Goal: Information Seeking & Learning: Learn about a topic

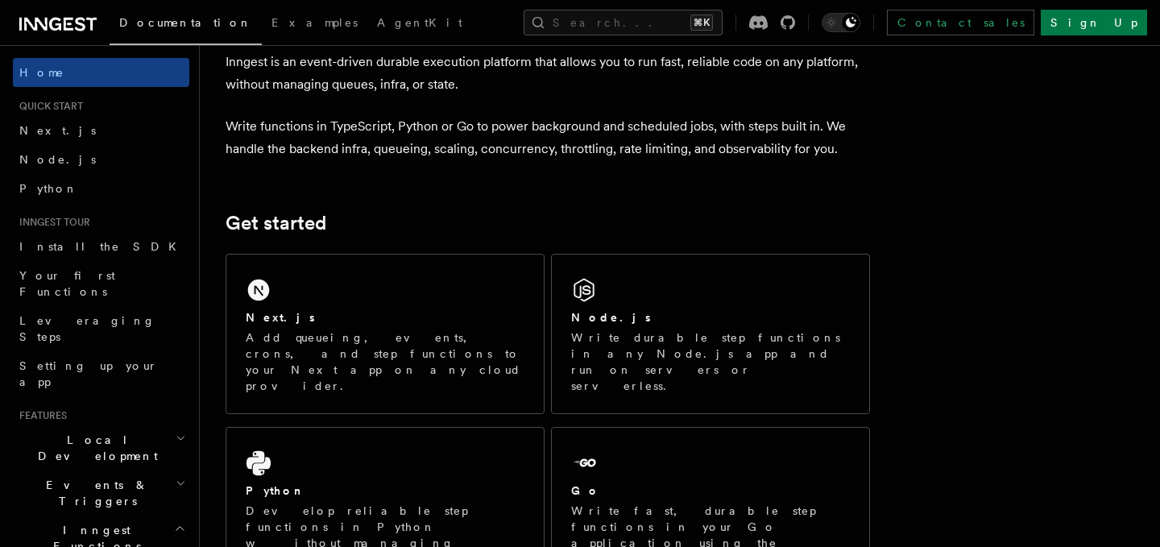
scroll to position [104, 0]
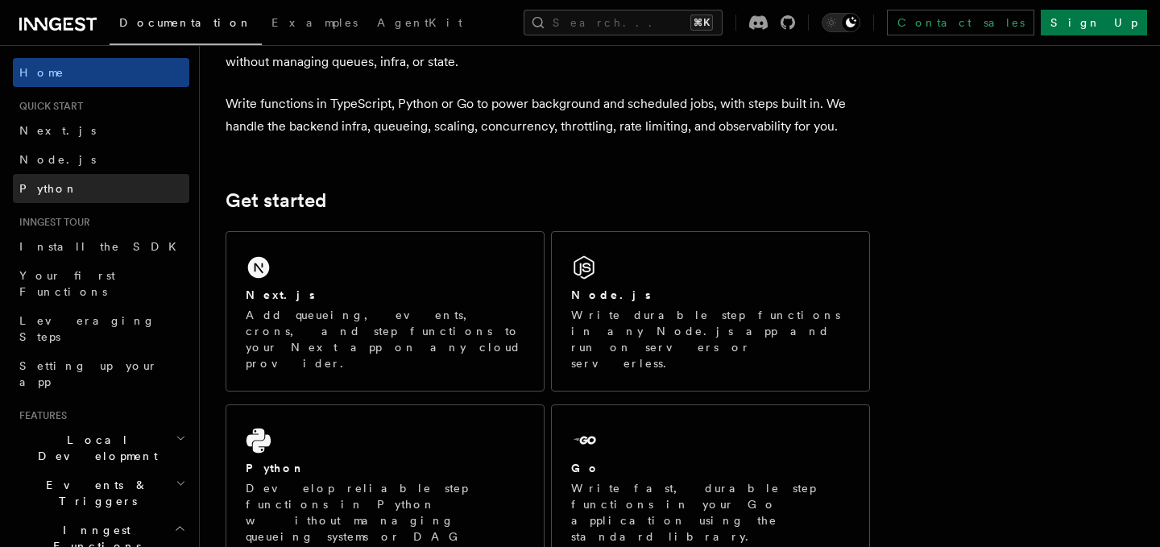
click at [31, 188] on span "Python" at bounding box center [48, 188] width 59 height 13
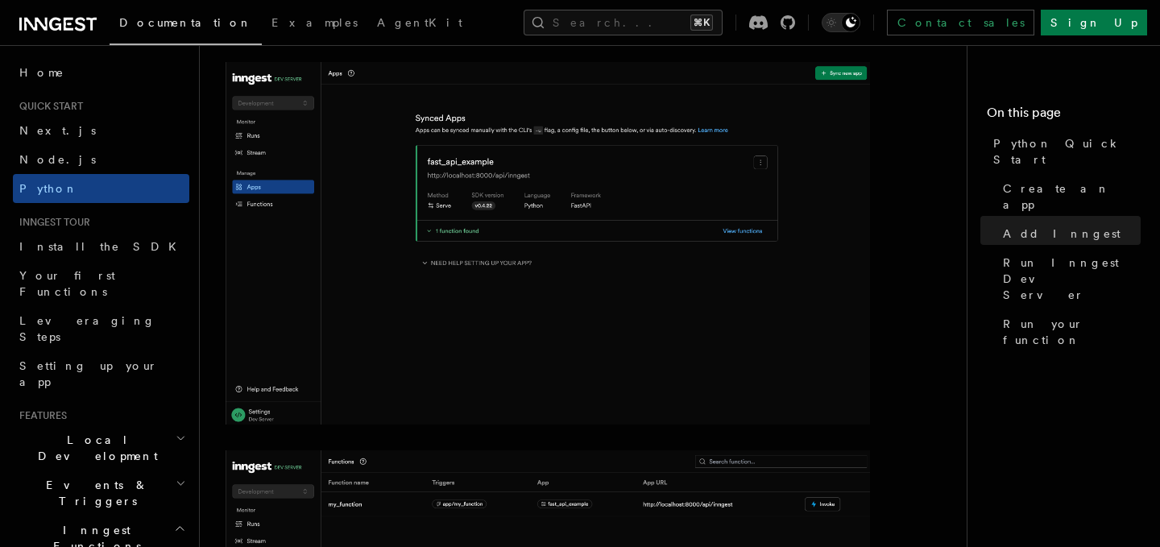
scroll to position [2330, 0]
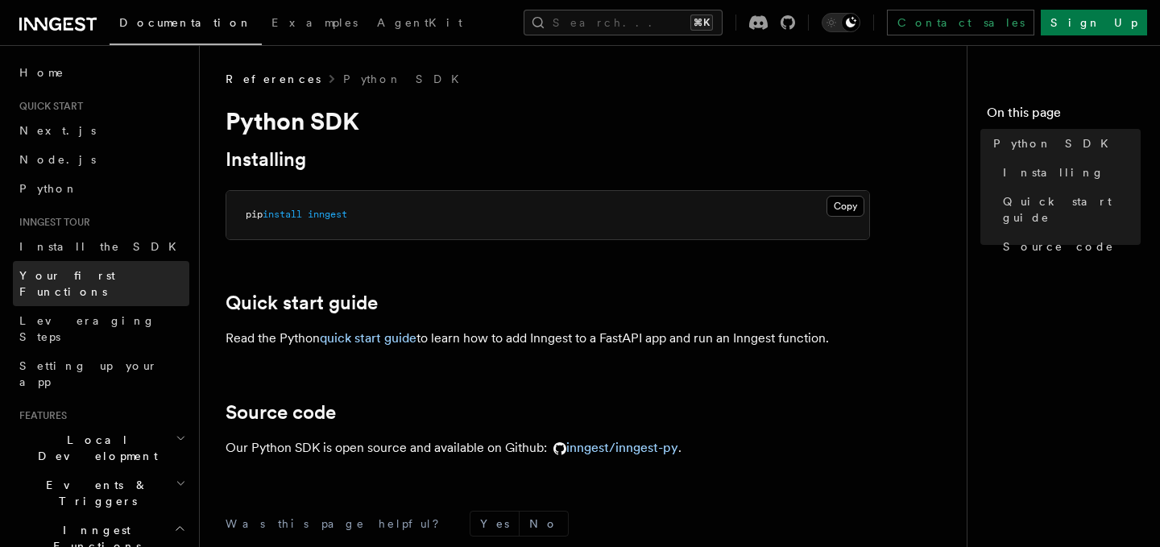
click at [109, 272] on span "Your first Functions" at bounding box center [67, 283] width 96 height 29
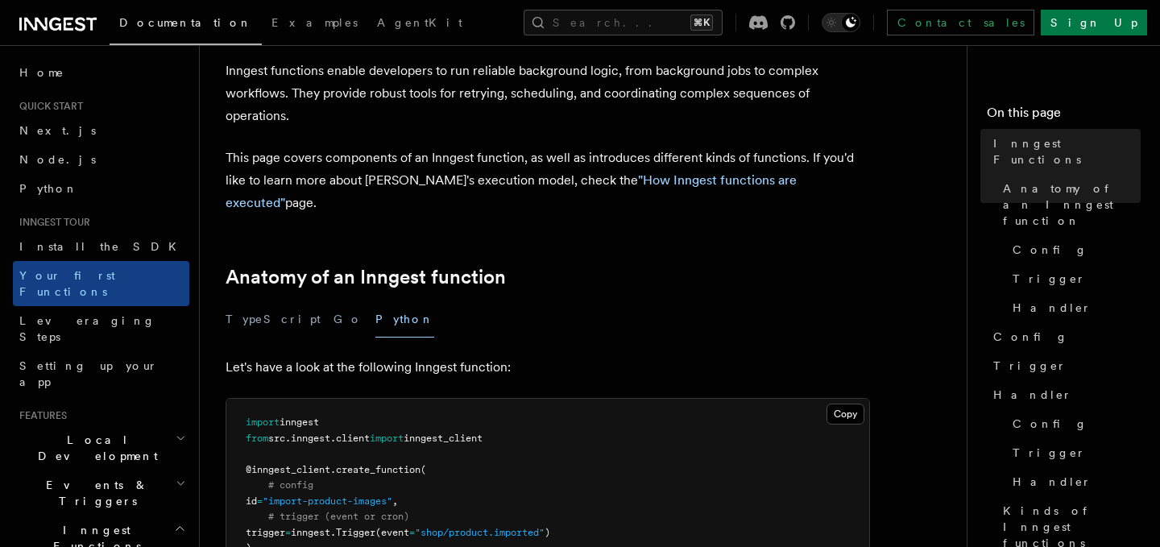
scroll to position [89, 0]
drag, startPoint x: 307, startPoint y: 434, endPoint x: 316, endPoint y: 447, distance: 15.6
drag, startPoint x: 310, startPoint y: 462, endPoint x: 310, endPoint y: 432, distance: 29.8
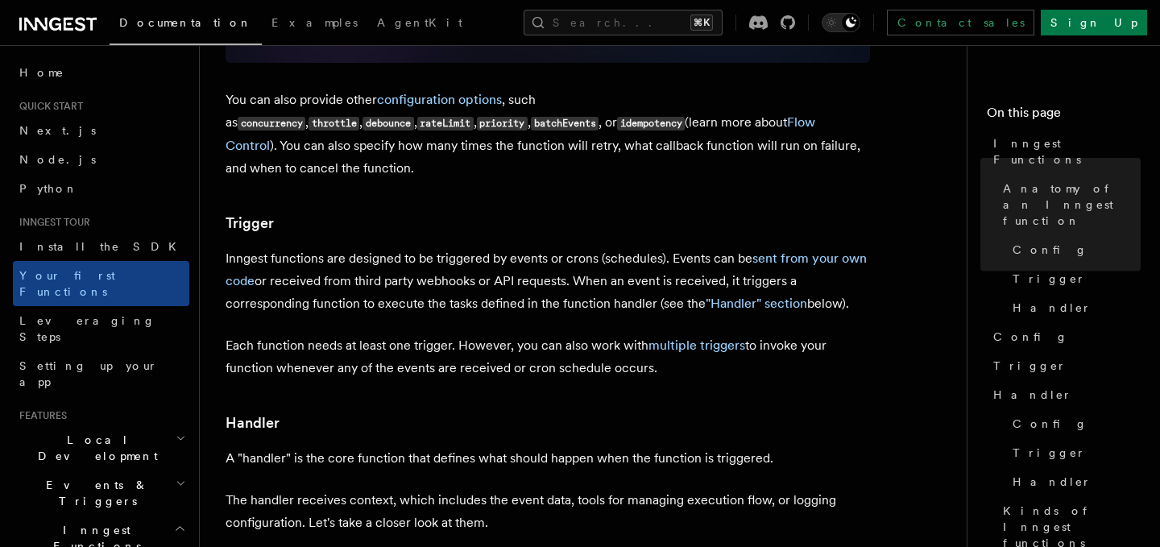
scroll to position [1933, 0]
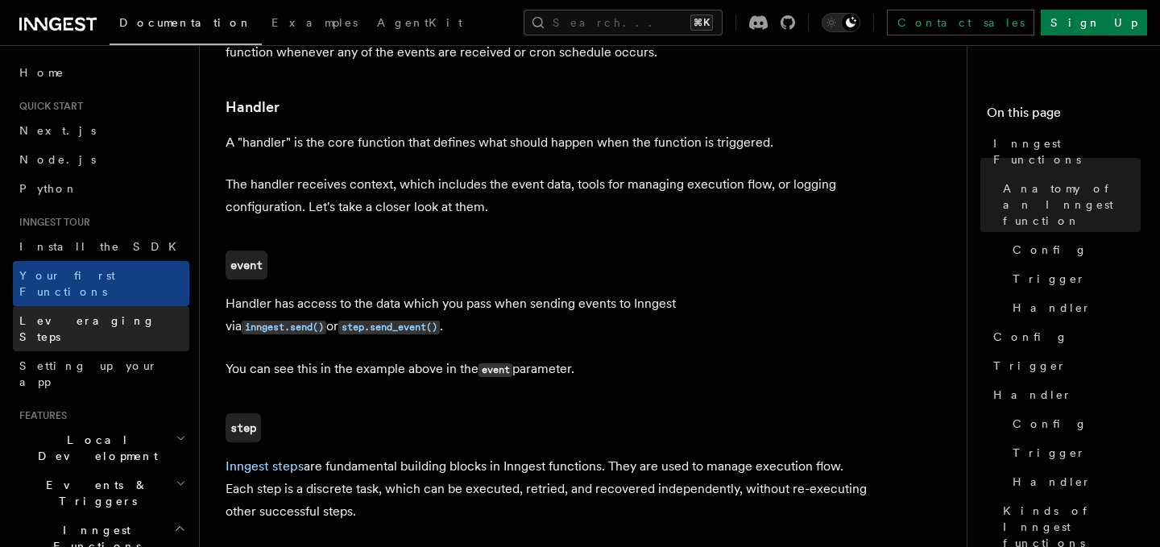
click at [143, 311] on link "Leveraging Steps" at bounding box center [101, 328] width 176 height 45
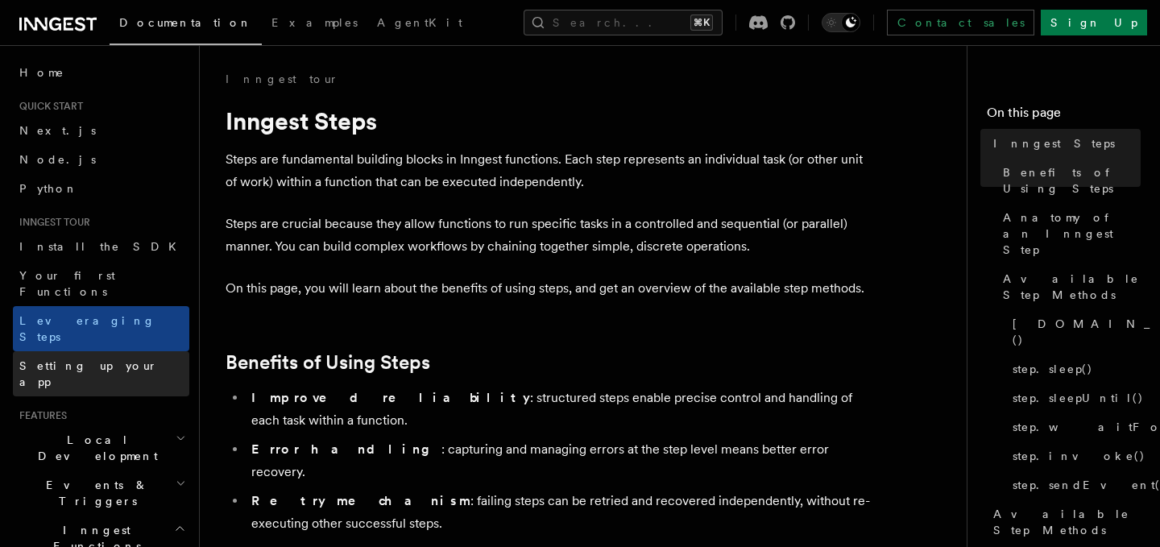
click at [134, 351] on link "Setting up your app" at bounding box center [101, 373] width 176 height 45
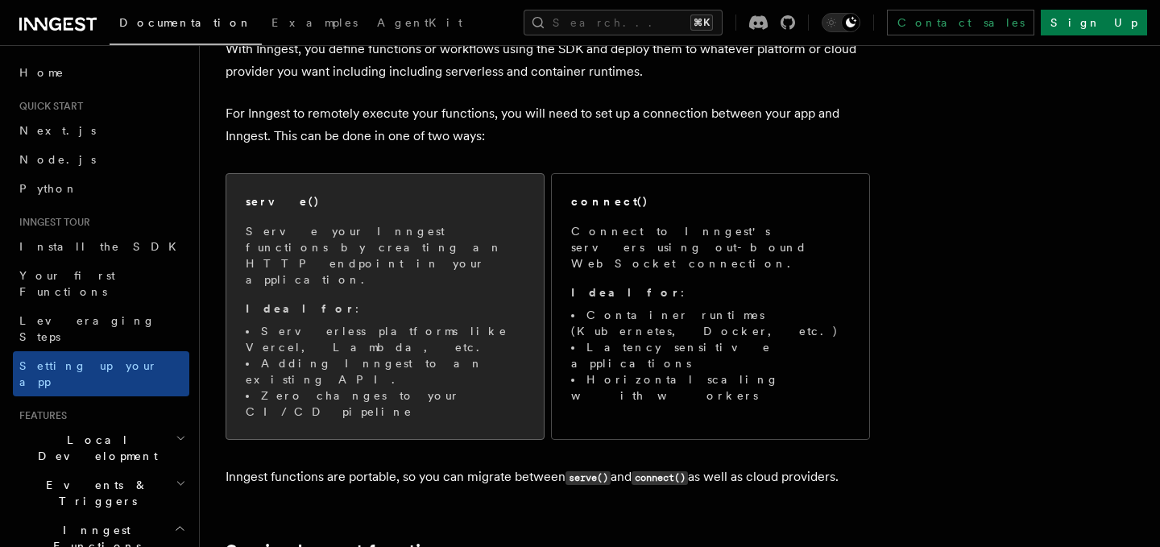
scroll to position [143, 0]
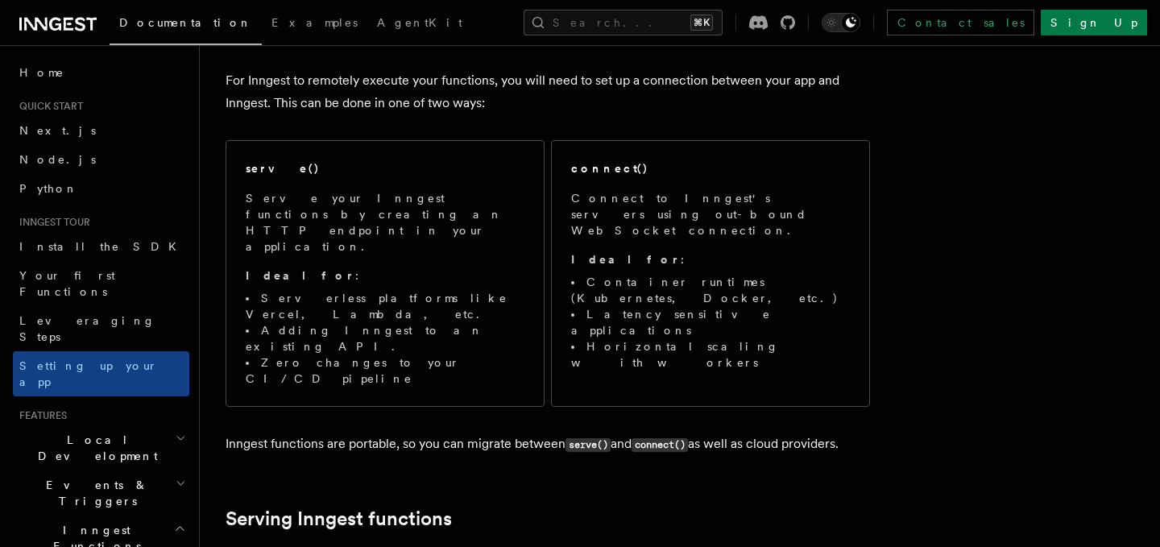
click at [163, 471] on h2 "Events & Triggers" at bounding box center [101, 493] width 176 height 45
click at [165, 425] on h2 "Local Development" at bounding box center [101, 447] width 176 height 45
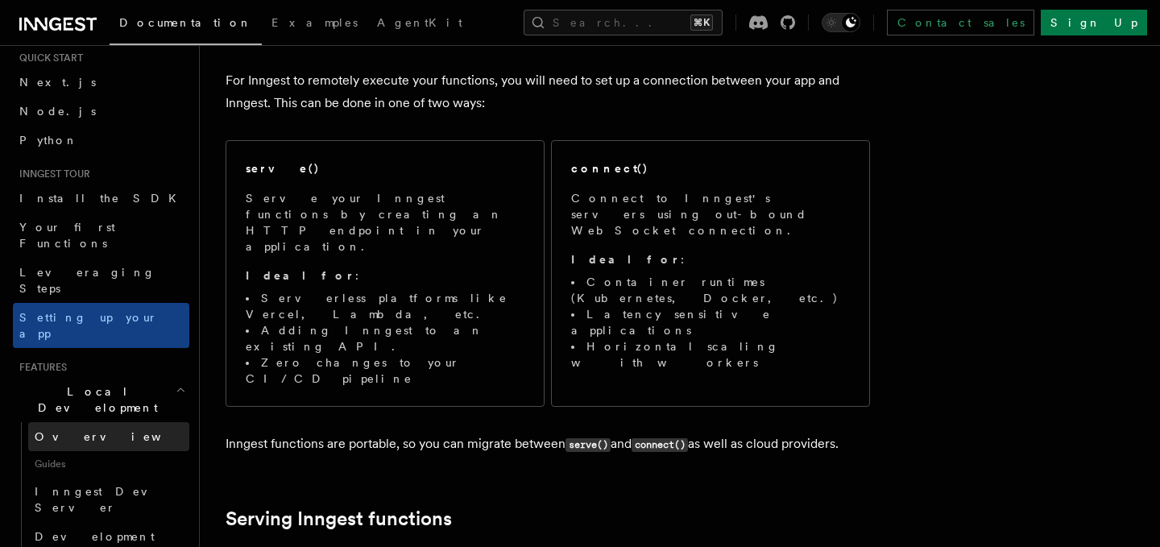
scroll to position [61, 0]
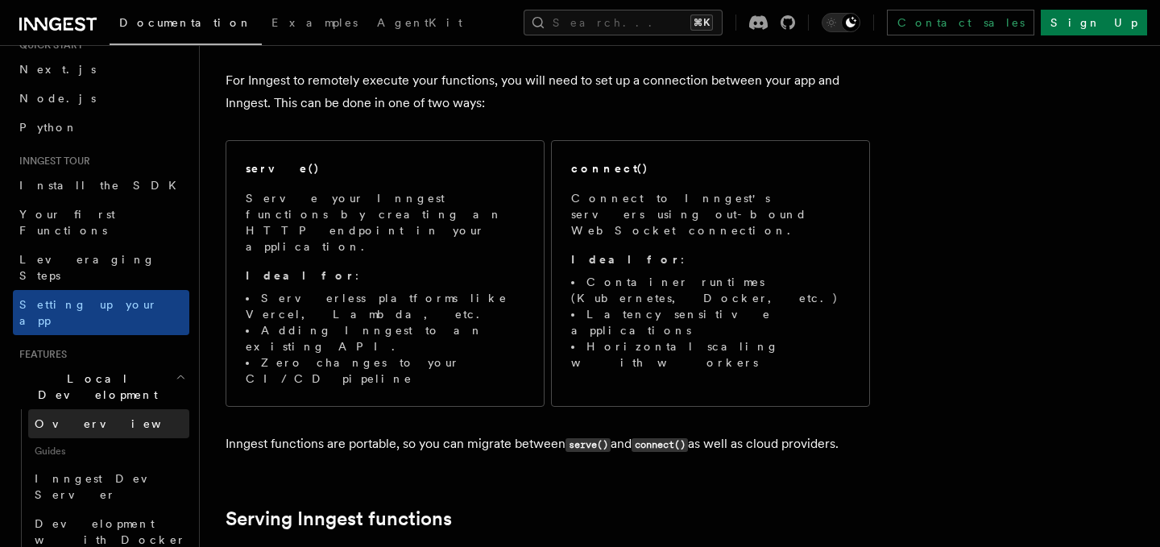
click at [147, 409] on link "Overview" at bounding box center [108, 423] width 161 height 29
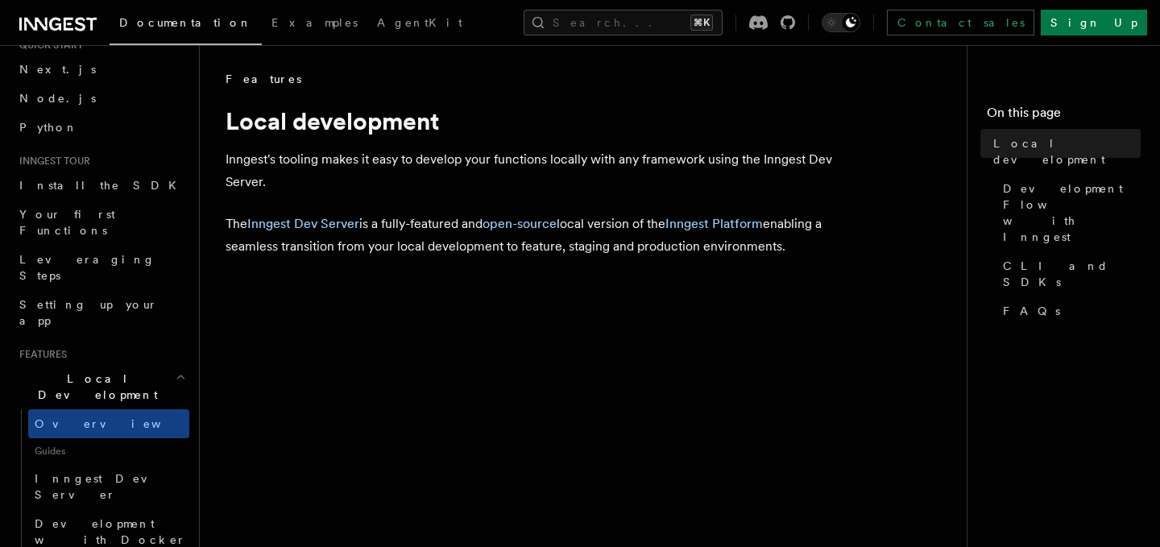
scroll to position [27, 0]
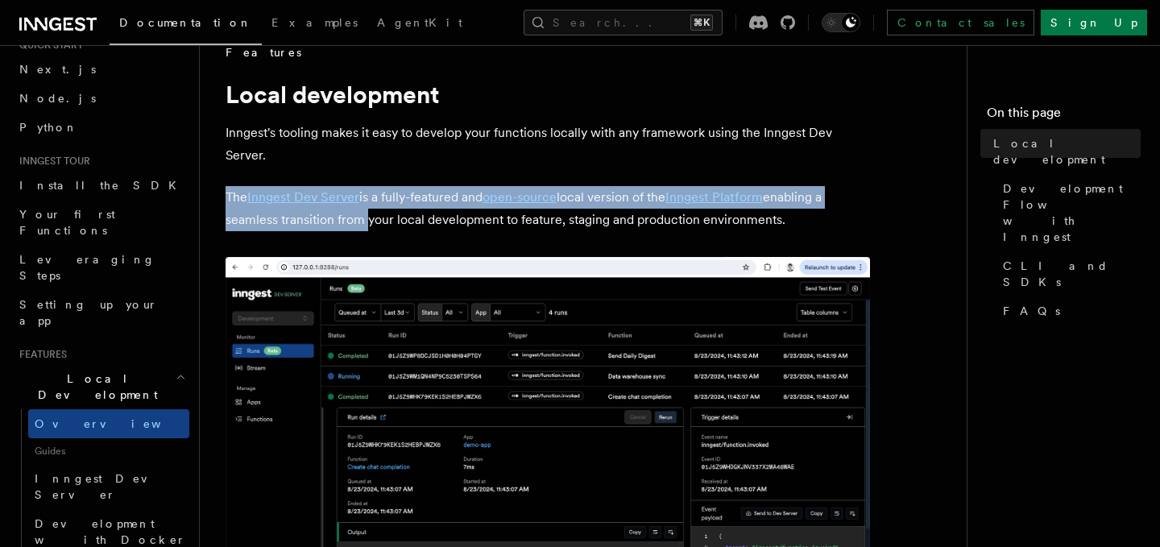
drag, startPoint x: 359, startPoint y: 163, endPoint x: 362, endPoint y: 224, distance: 61.3
click at [359, 223] on p "The Inngest Dev Server is a fully-featured and open-source local version of the…" at bounding box center [548, 208] width 645 height 45
drag, startPoint x: 353, startPoint y: 227, endPoint x: 353, endPoint y: 180, distance: 47.5
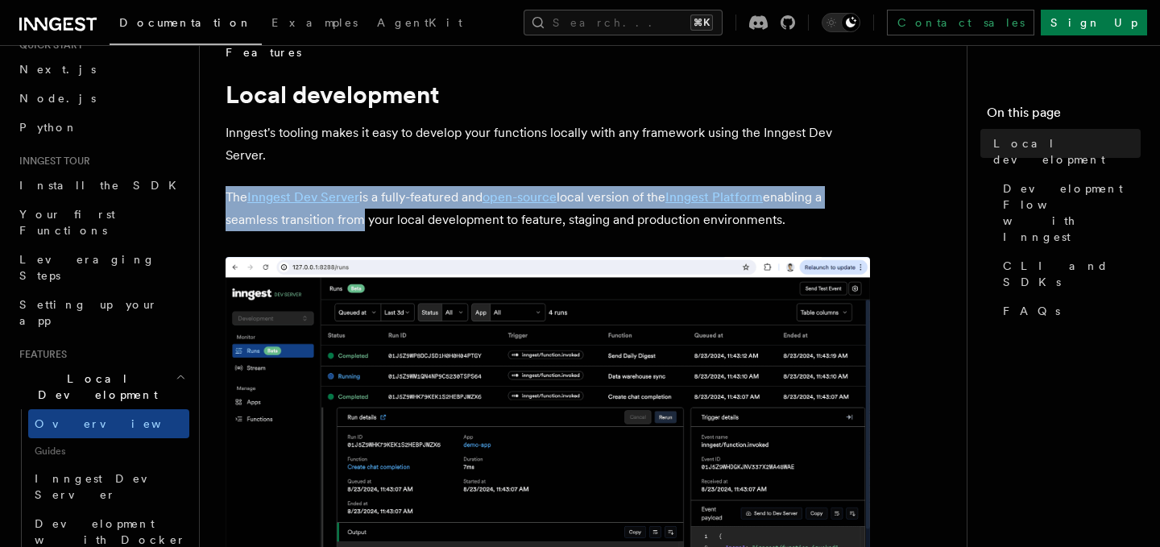
drag, startPoint x: 353, startPoint y: 180, endPoint x: 495, endPoint y: 213, distance: 146.4
click at [495, 213] on p "The Inngest Dev Server is a fully-featured and open-source local version of the…" at bounding box center [548, 208] width 645 height 45
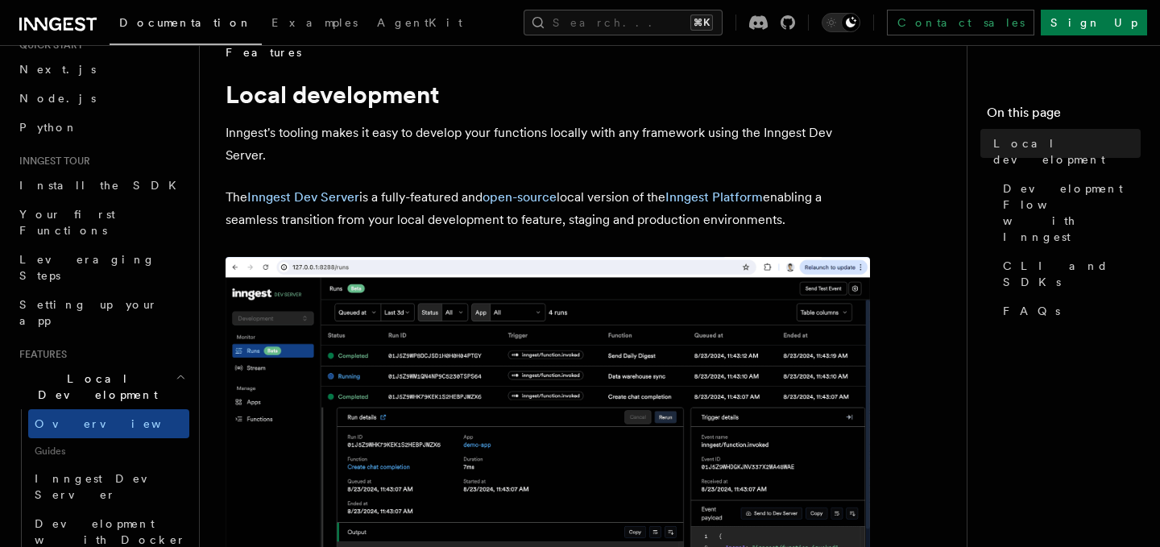
click at [360, 150] on p "Inngest's tooling makes it easy to develop your functions locally with any fram…" at bounding box center [548, 144] width 645 height 45
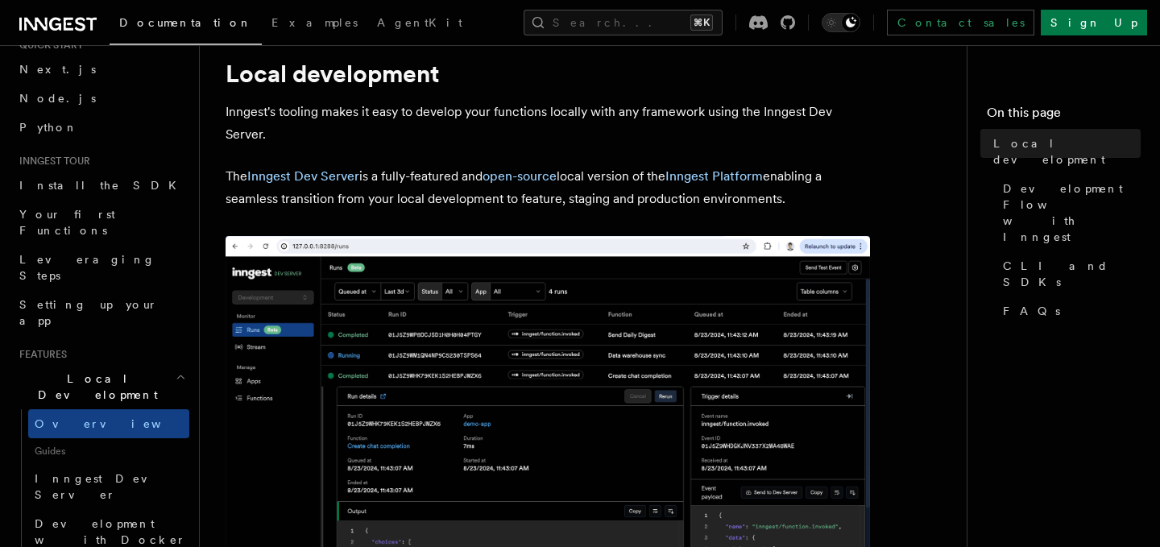
scroll to position [102, 0]
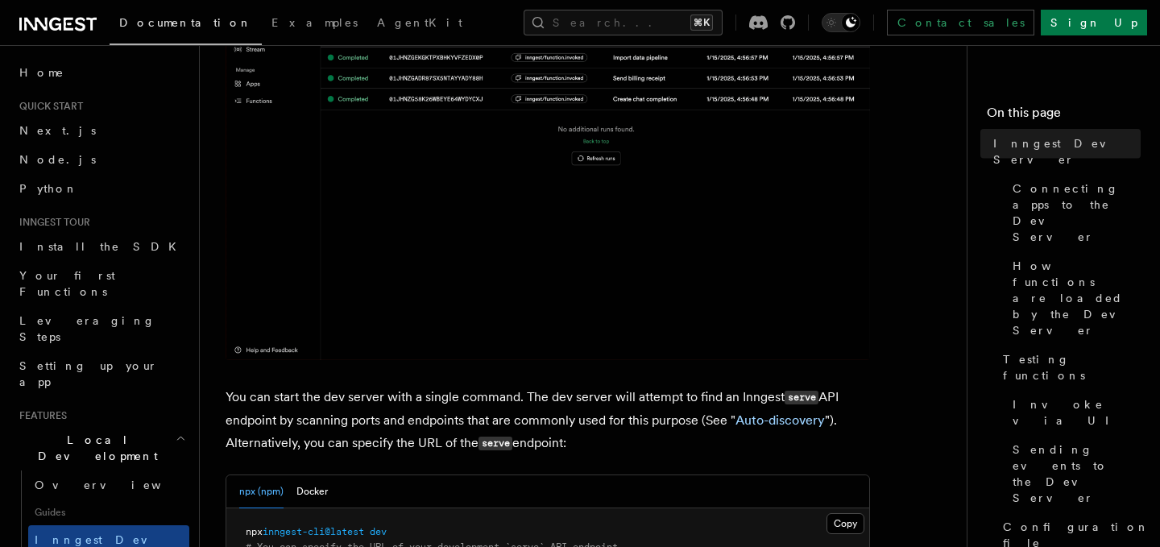
scroll to position [343, 0]
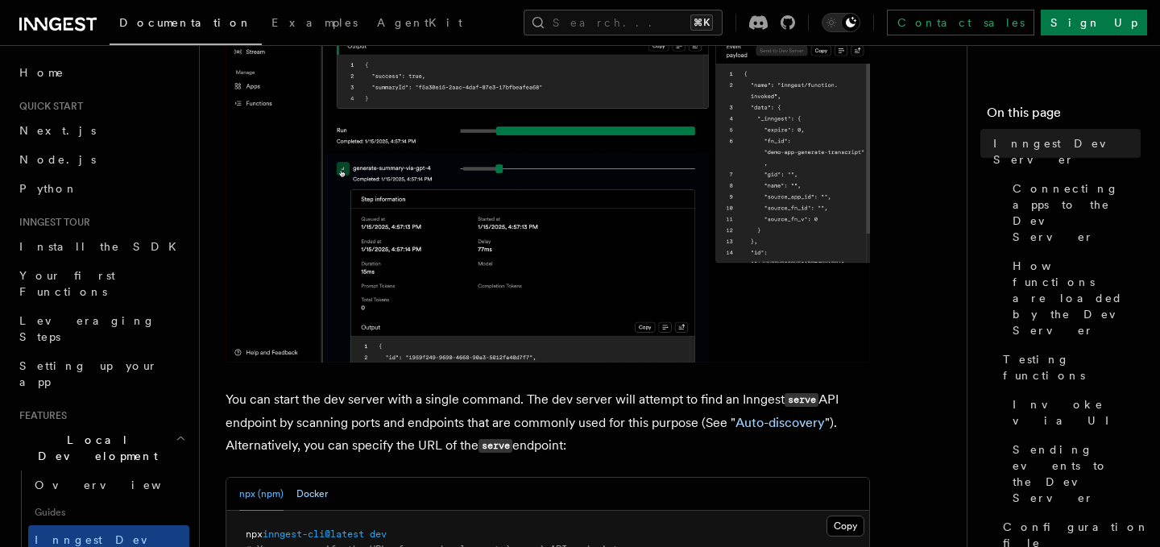
click at [316, 498] on button "Docker" at bounding box center [311, 494] width 31 height 33
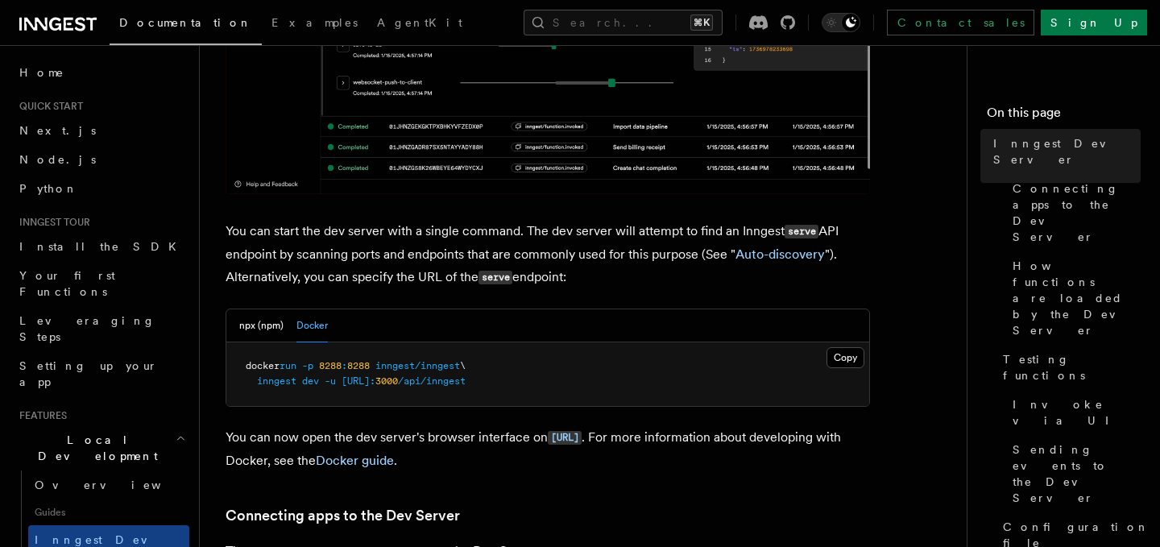
scroll to position [533, 0]
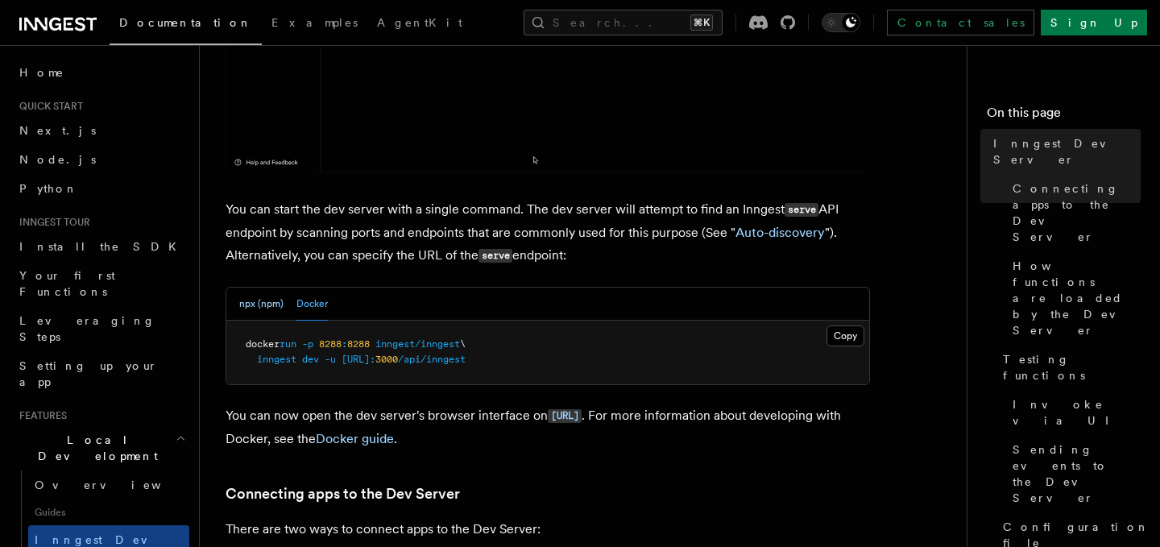
click at [268, 304] on button "npx (npm)" at bounding box center [261, 304] width 44 height 33
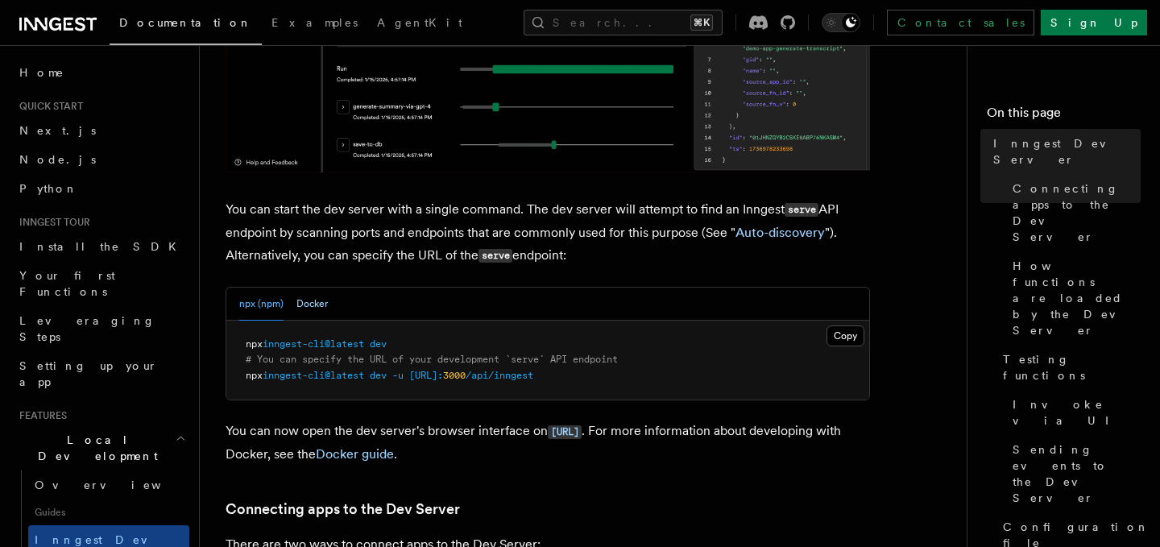
click at [296, 304] on button "Docker" at bounding box center [311, 304] width 31 height 33
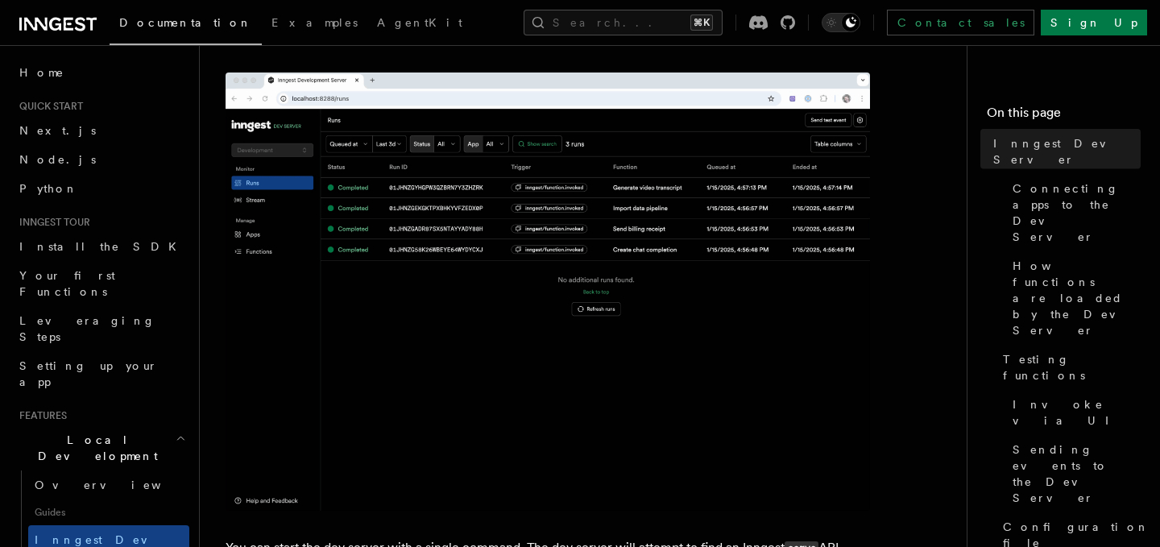
scroll to position [0, 0]
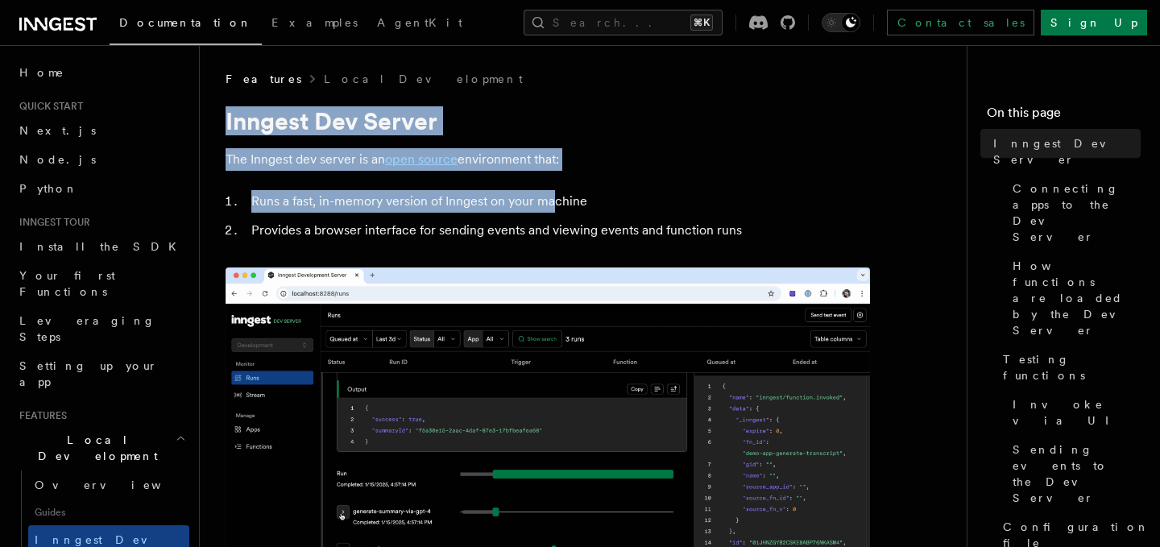
drag, startPoint x: 225, startPoint y: 105, endPoint x: 552, endPoint y: 205, distance: 342.3
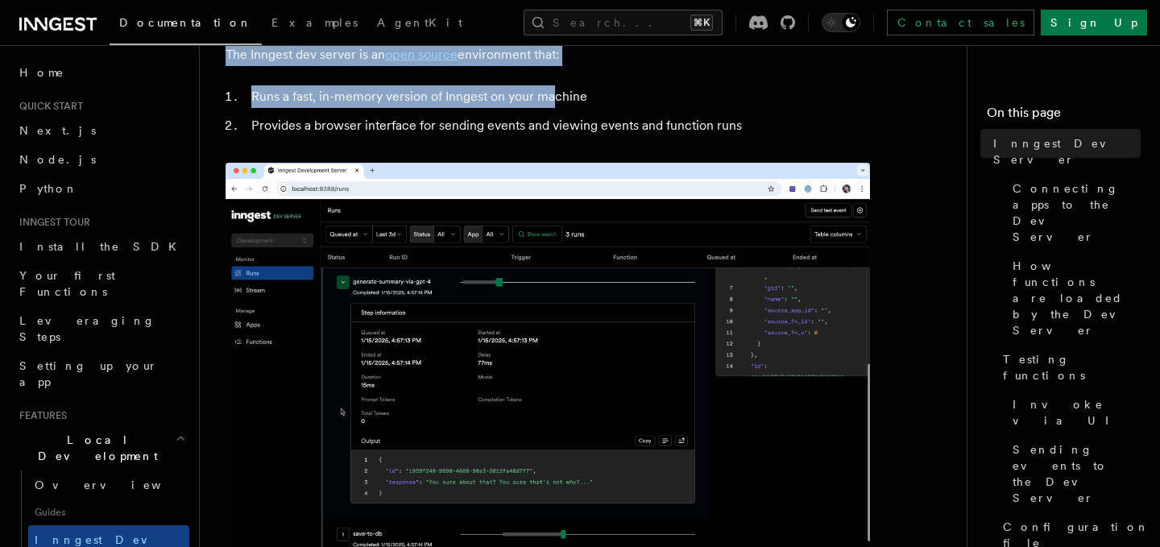
scroll to position [106, 0]
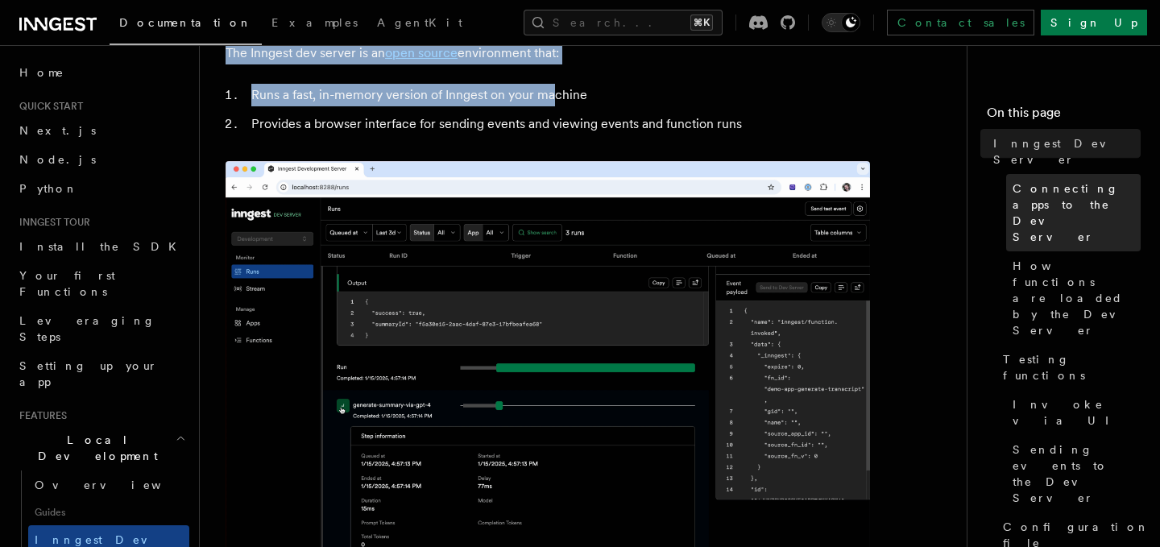
click at [1047, 180] on span "Connecting apps to the Dev Server" at bounding box center [1077, 212] width 128 height 64
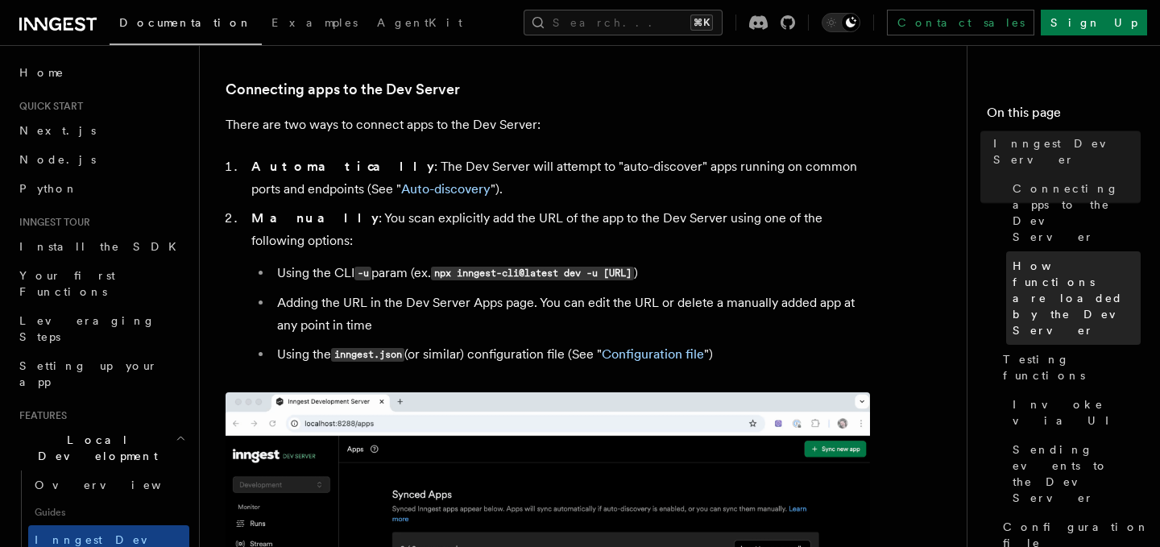
click at [1054, 258] on span "How functions are loaded by the Dev Server" at bounding box center [1077, 298] width 128 height 81
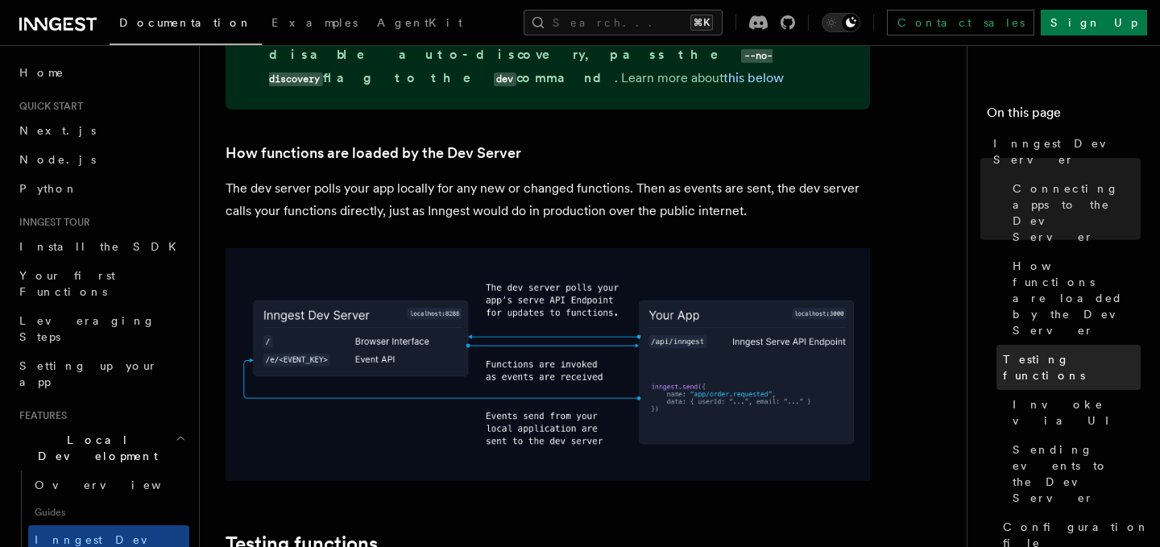
click at [1047, 351] on span "Testing functions" at bounding box center [1072, 367] width 138 height 32
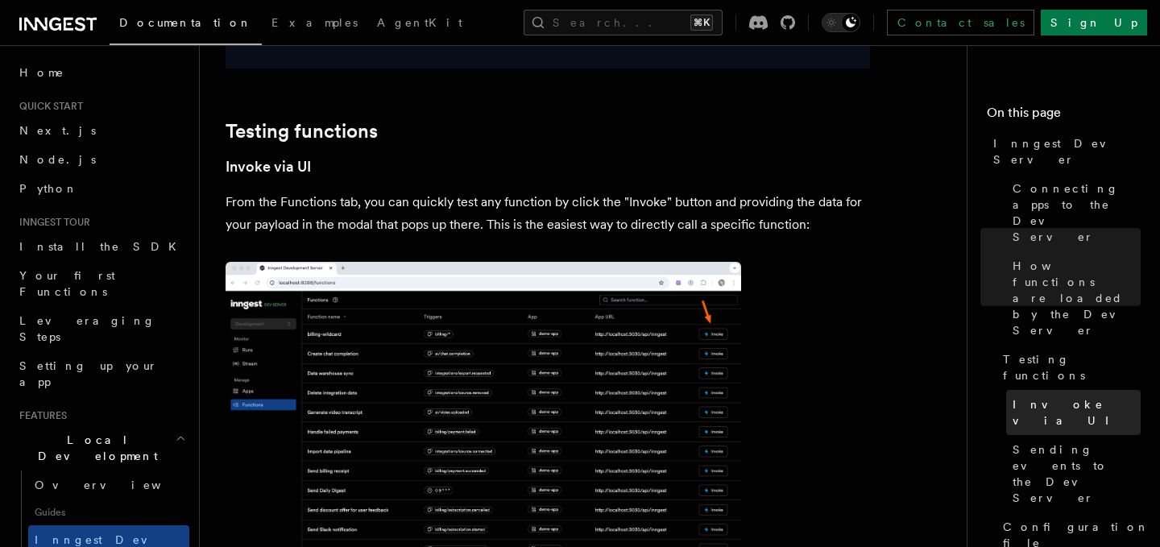
click at [1050, 396] on span "Invoke via UI" at bounding box center [1077, 412] width 128 height 32
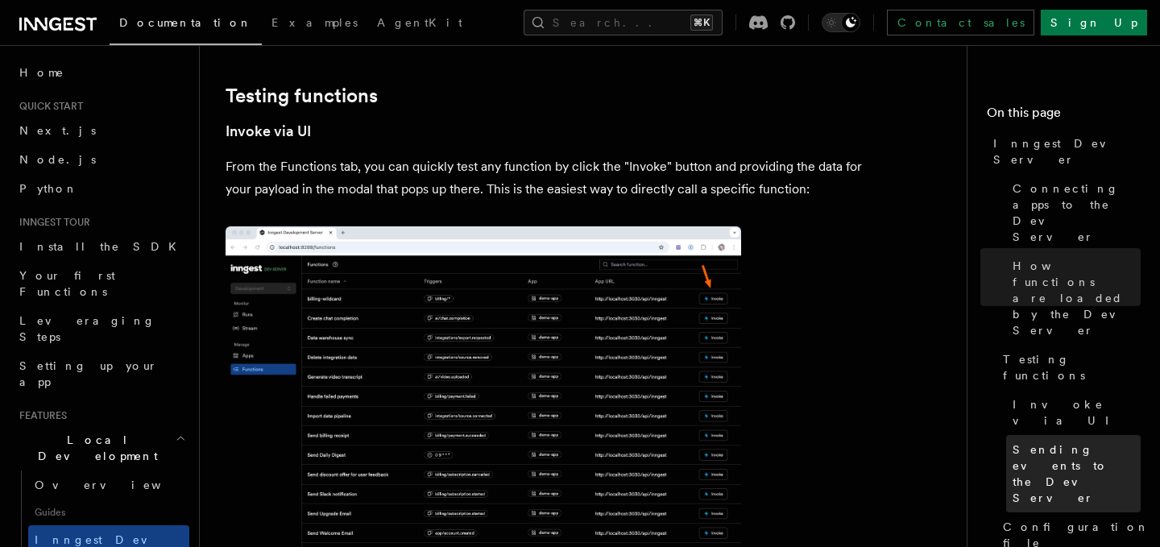
click at [1047, 442] on span "Sending events to the Dev Server" at bounding box center [1077, 474] width 128 height 64
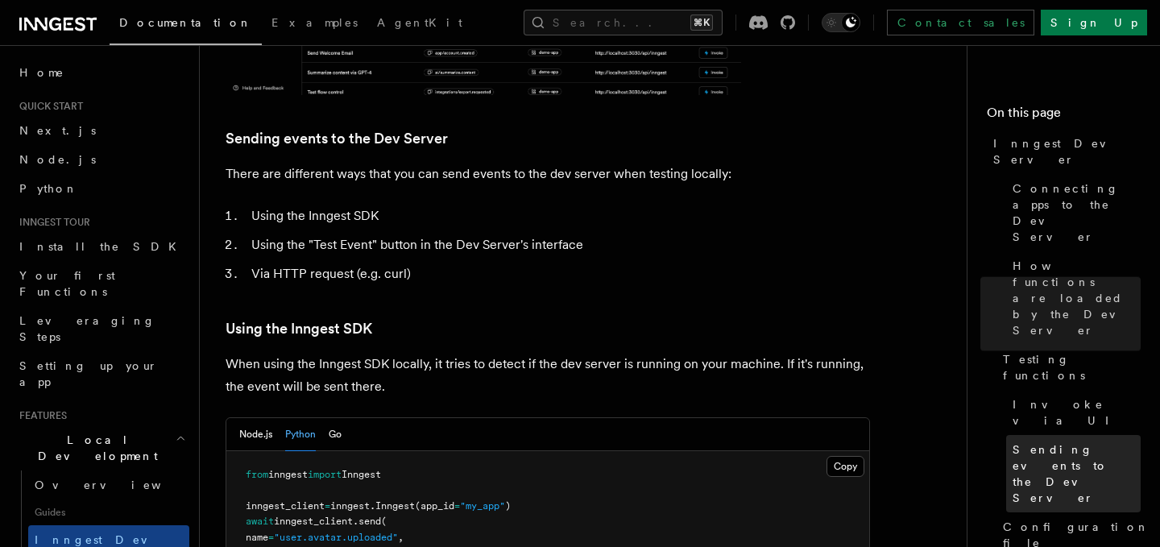
scroll to position [2731, 0]
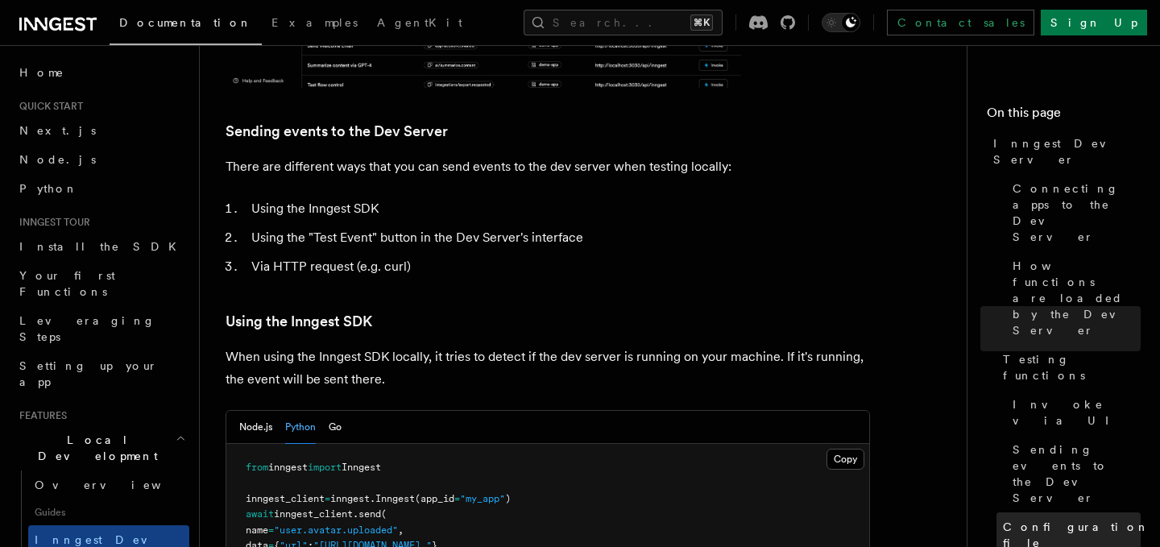
click at [1052, 519] on span "Configuration file" at bounding box center [1076, 535] width 147 height 32
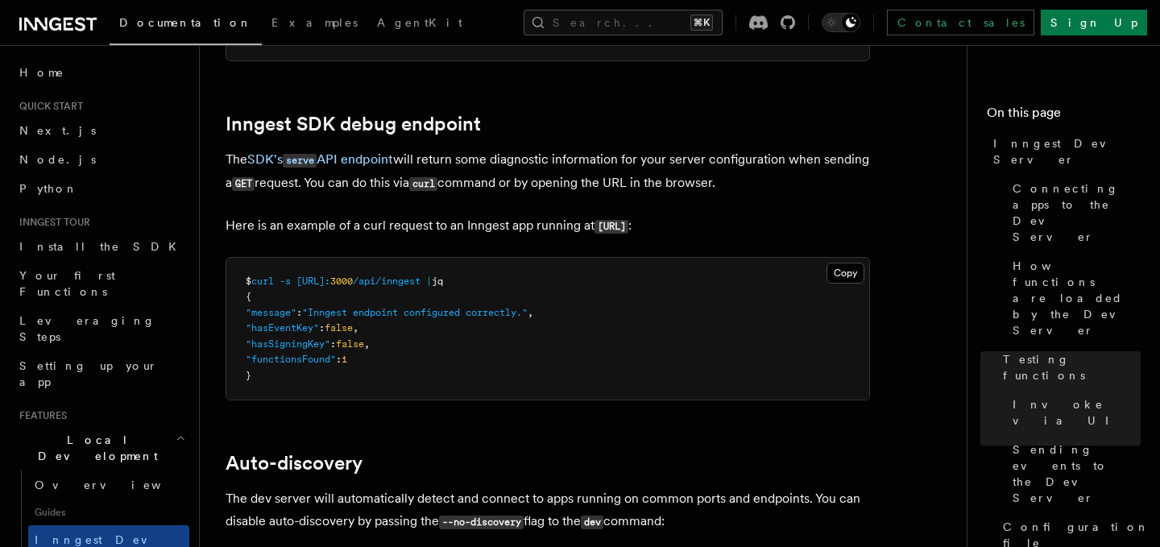
scroll to position [4600, 0]
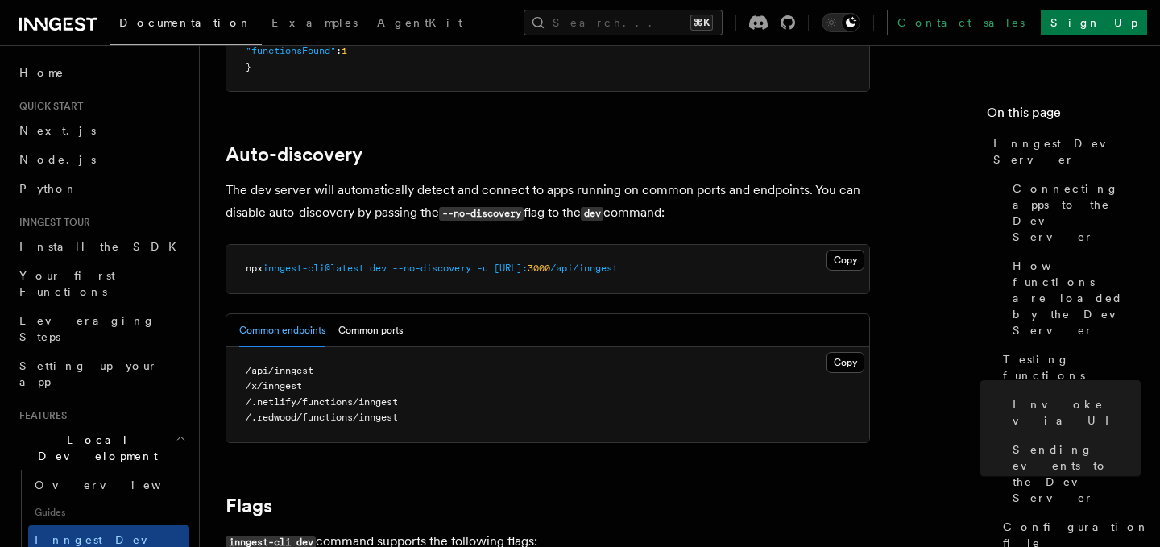
scroll to position [4941, 0]
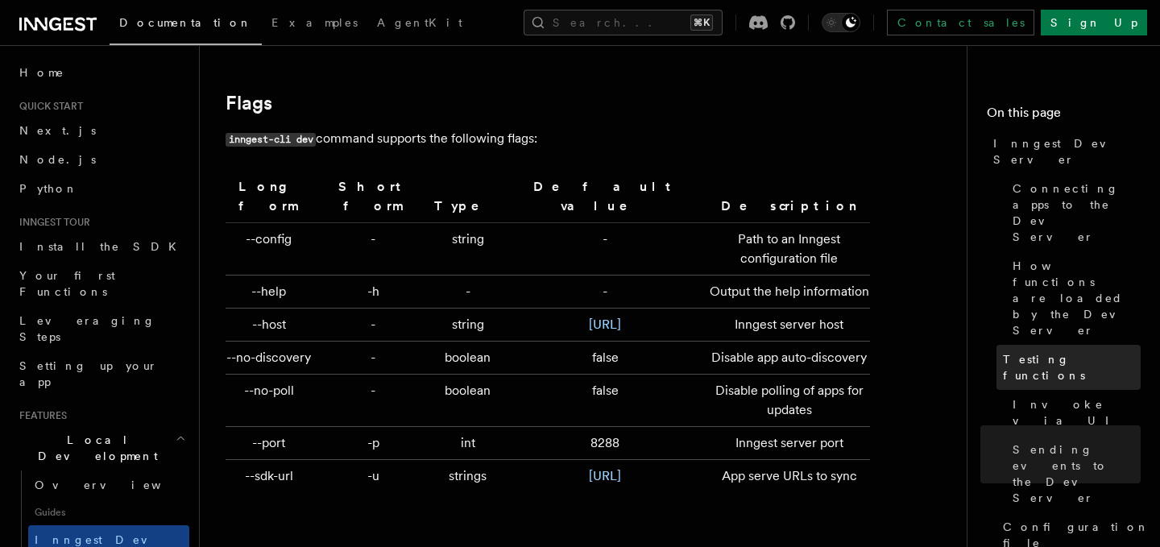
scroll to position [5292, 0]
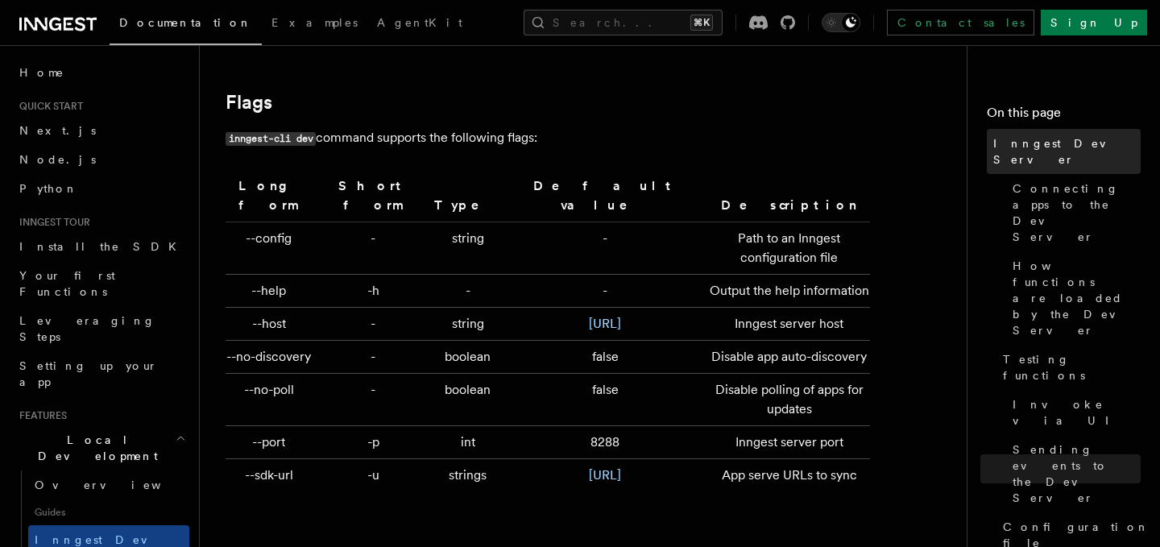
click at [1052, 151] on link "Inngest Dev Server" at bounding box center [1064, 151] width 154 height 45
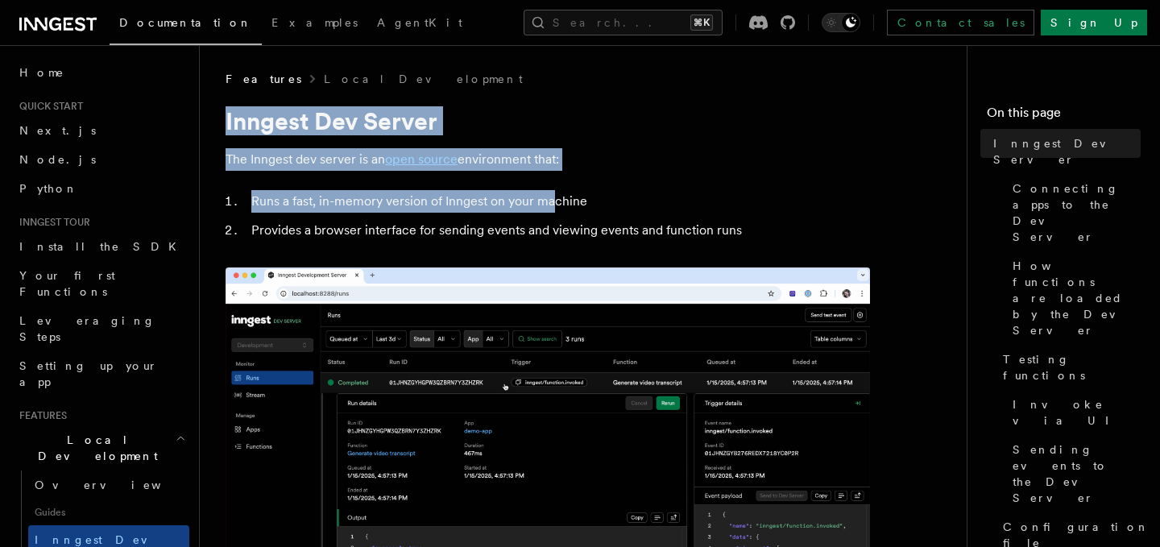
click at [813, 165] on p "The Inngest dev server is an open source environment that:" at bounding box center [548, 159] width 645 height 23
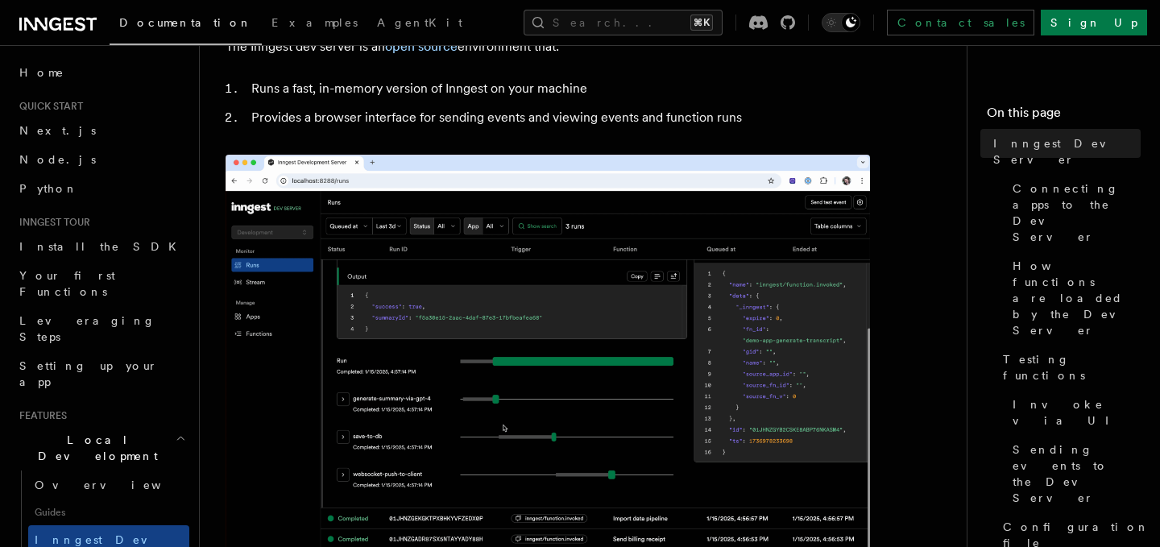
scroll to position [135, 0]
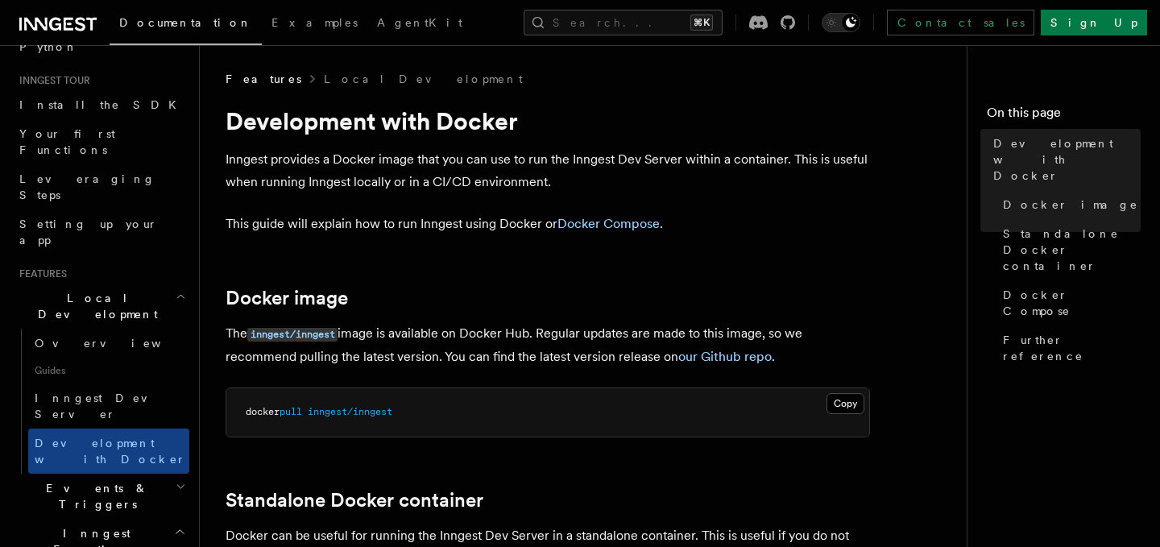
scroll to position [155, 0]
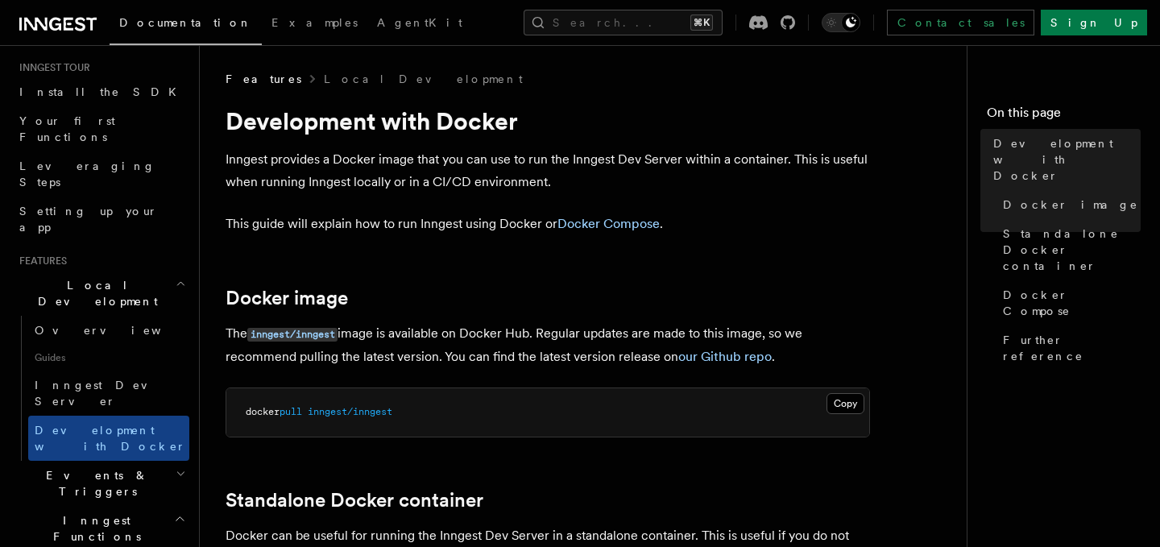
click at [413, 338] on p "The inngest/inngest image is available on Docker Hub. Regular updates are made …" at bounding box center [548, 345] width 645 height 46
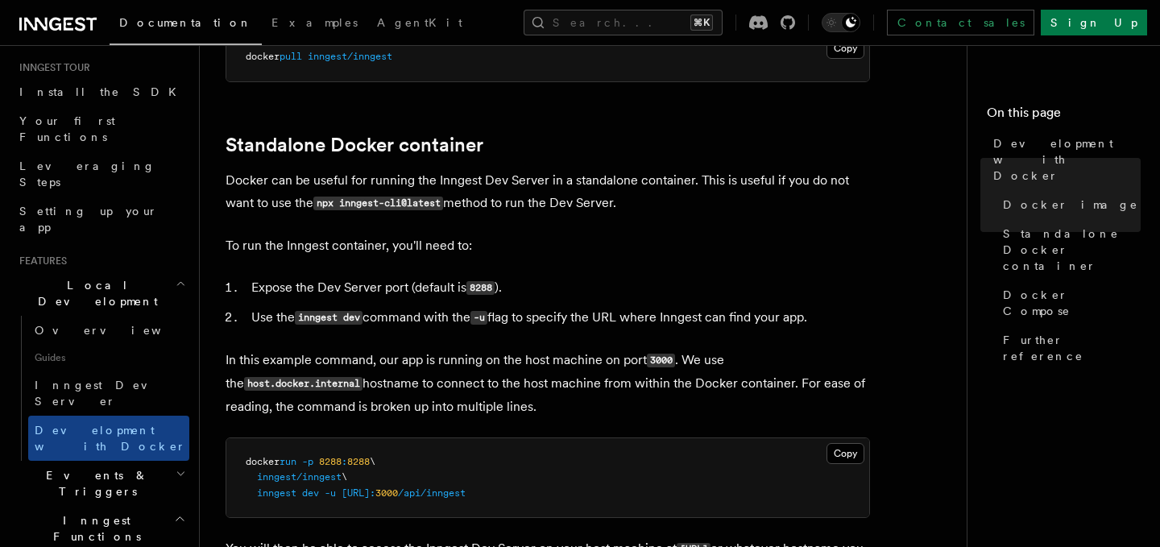
scroll to position [357, 0]
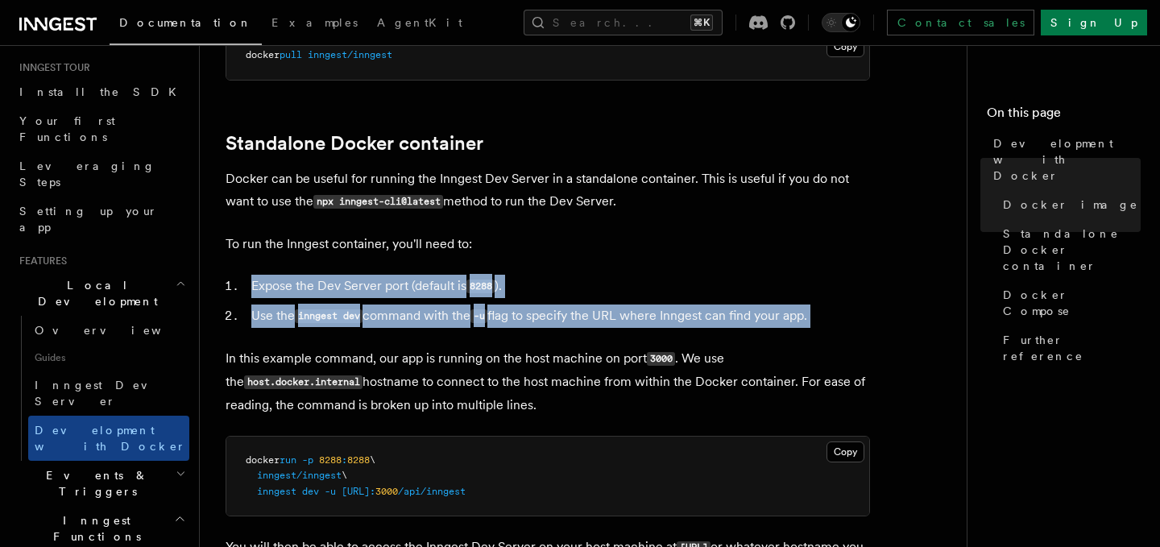
drag, startPoint x: 370, startPoint y: 268, endPoint x: 394, endPoint y: 338, distance: 73.4
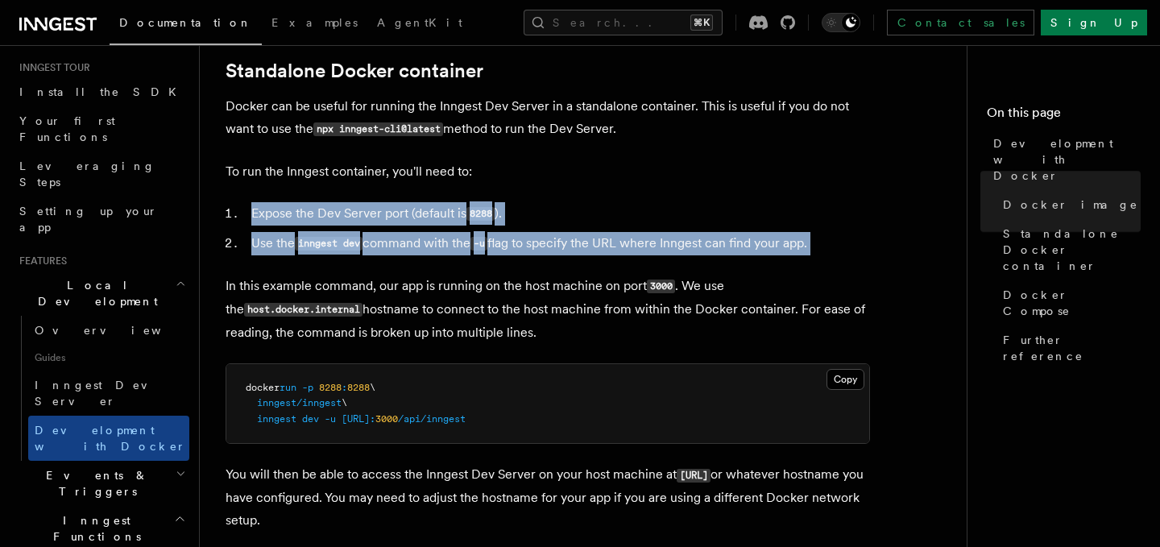
scroll to position [431, 0]
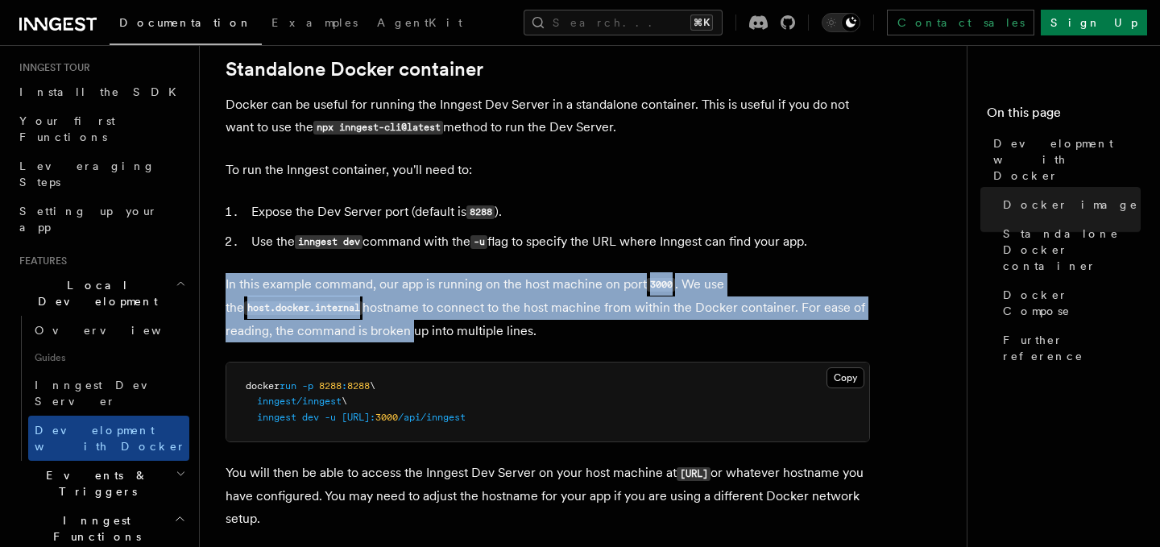
drag, startPoint x: 400, startPoint y: 260, endPoint x: 371, endPoint y: 335, distance: 80.6
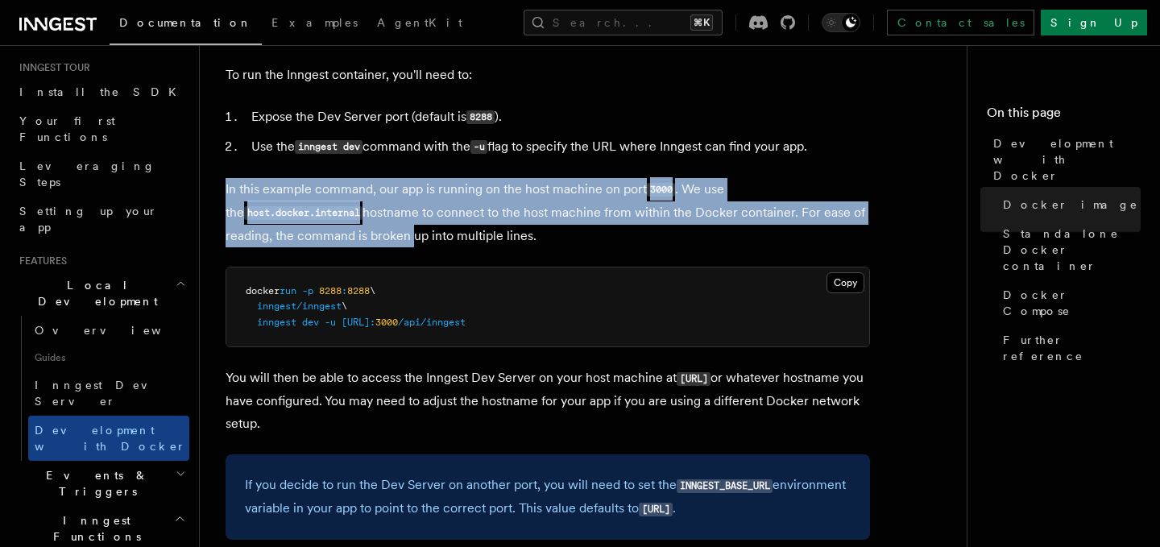
scroll to position [536, 0]
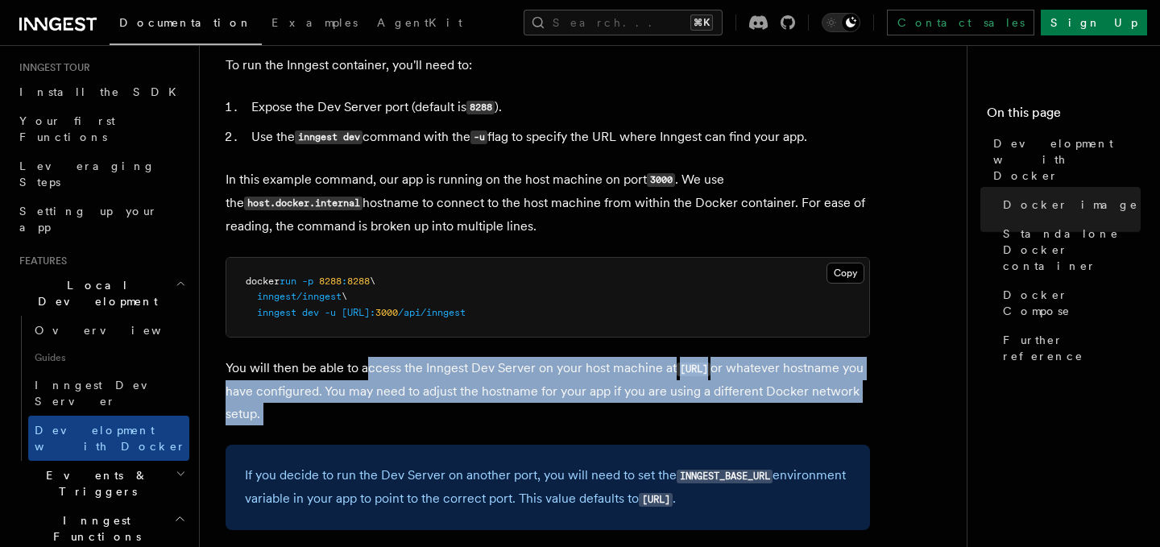
drag, startPoint x: 367, startPoint y: 367, endPoint x: 356, endPoint y: 441, distance: 74.9
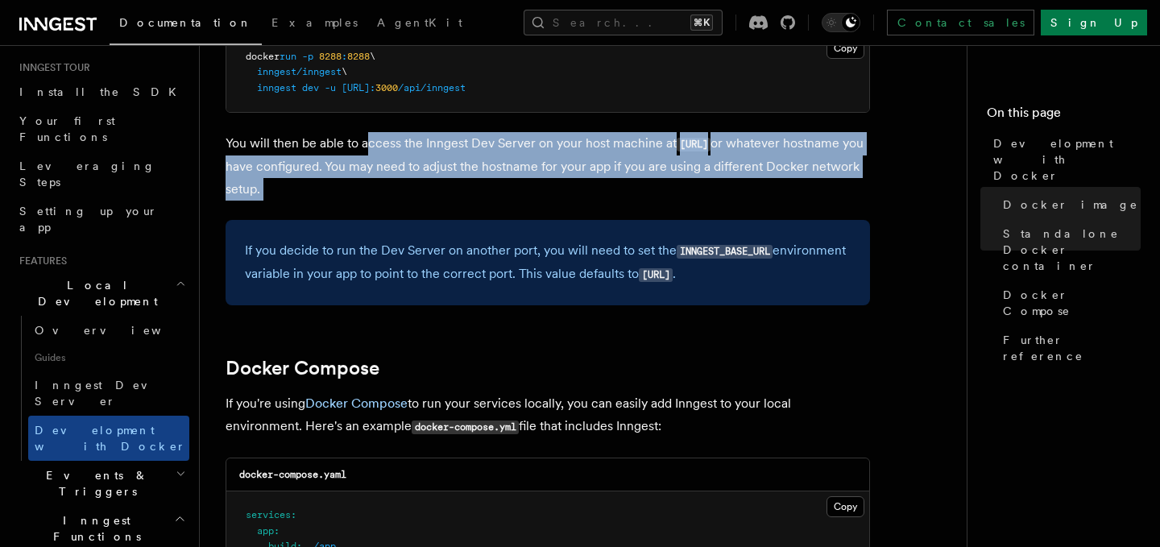
scroll to position [776, 0]
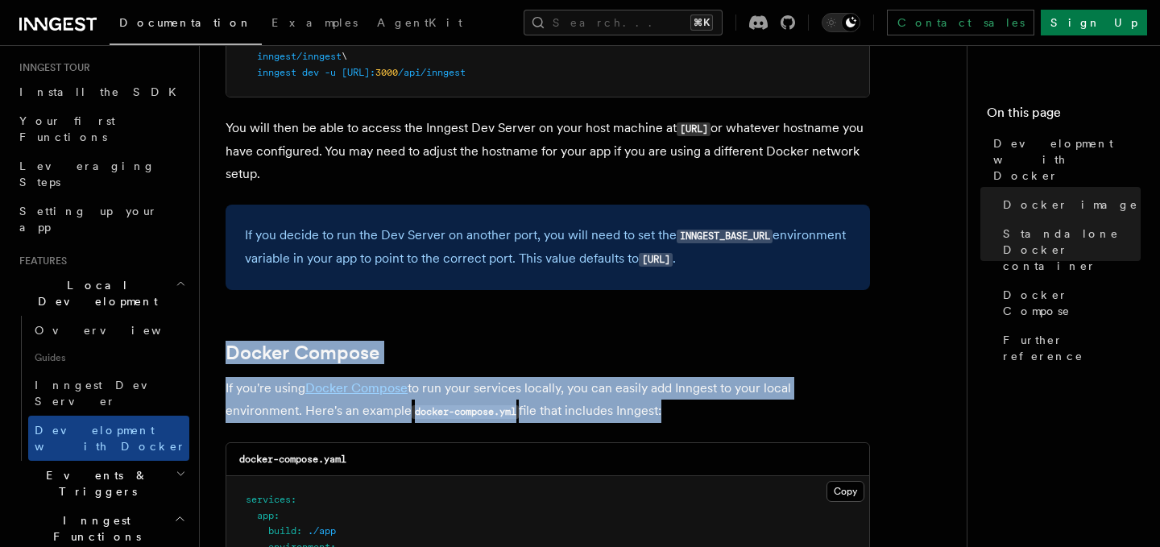
drag, startPoint x: 368, startPoint y: 310, endPoint x: 368, endPoint y: 438, distance: 128.1
click at [368, 438] on article "Features Local Development Development with Docker Inngest provides a Docker im…" at bounding box center [590, 442] width 728 height 2295
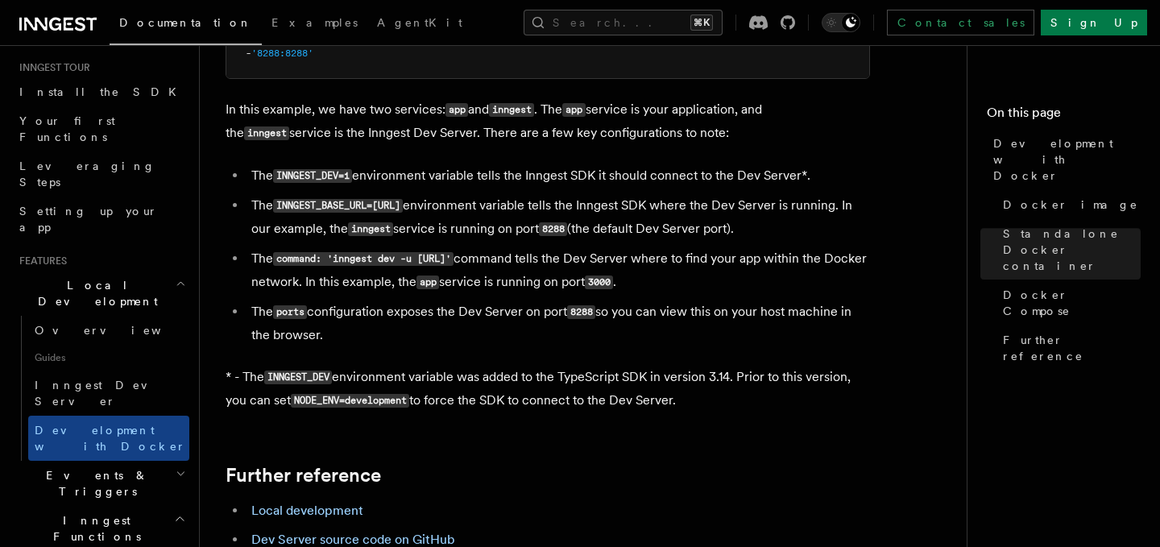
scroll to position [1417, 0]
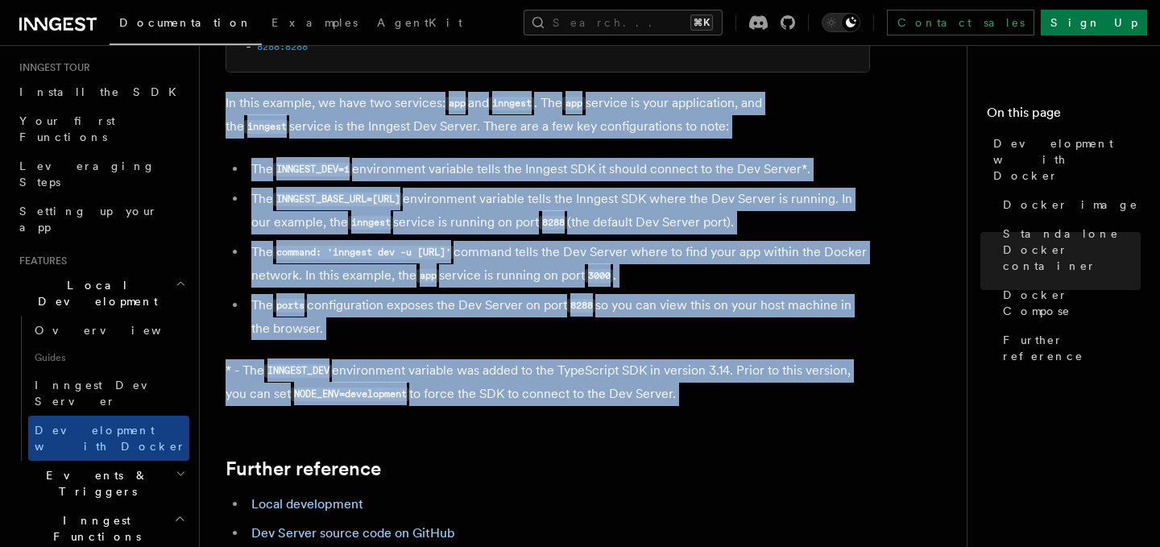
drag, startPoint x: 221, startPoint y: 109, endPoint x: 230, endPoint y: 421, distance: 311.9
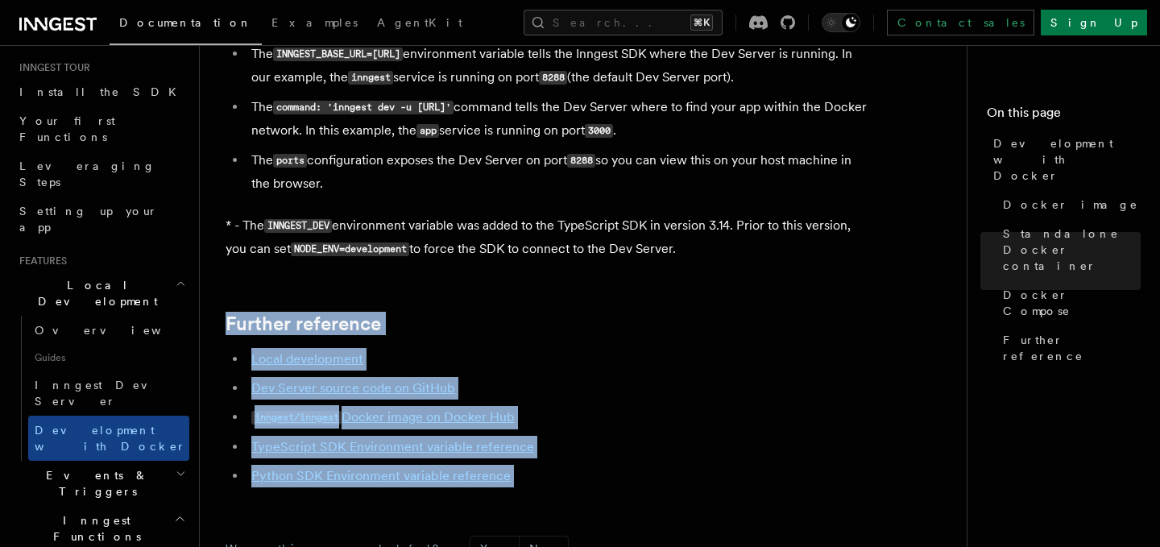
scroll to position [1679, 0]
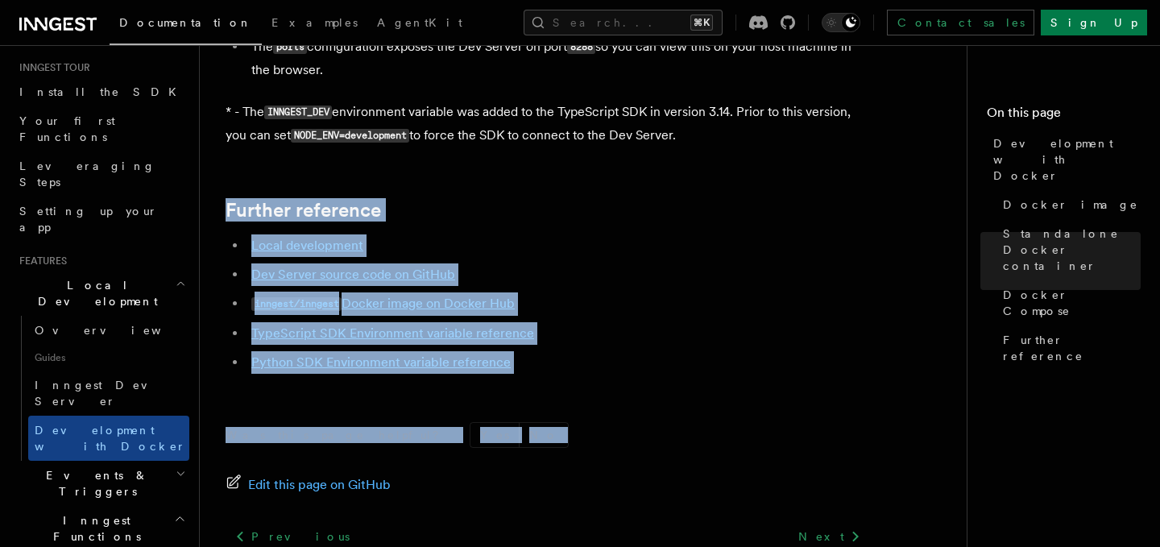
drag, startPoint x: 235, startPoint y: 323, endPoint x: 242, endPoint y: 551, distance: 228.1
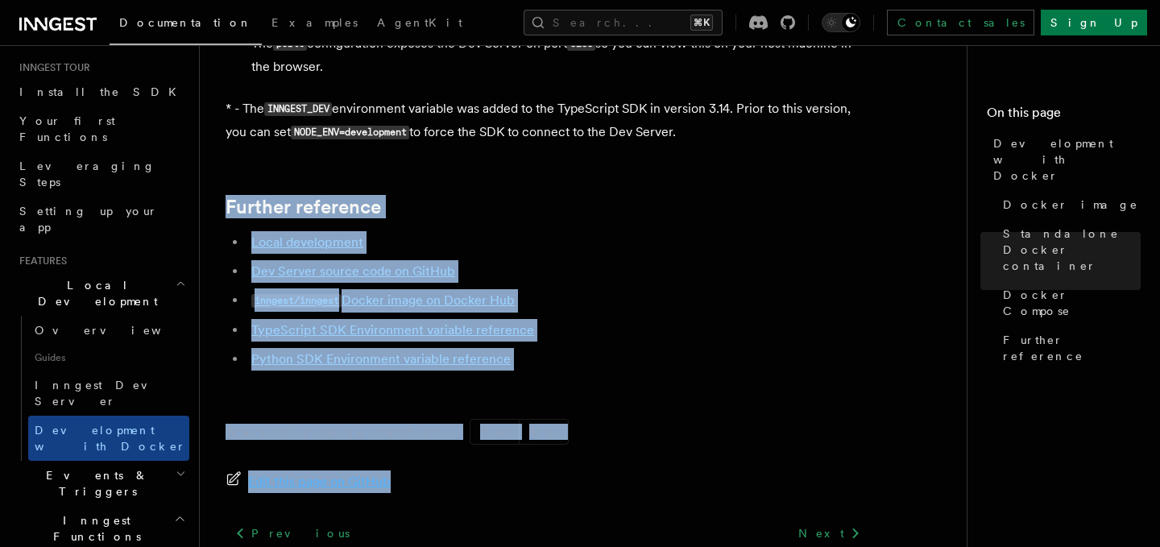
click at [629, 396] on div "Was this page helpful? Yes No Edit this page on GitHub Previous Inngest Dev Ser…" at bounding box center [548, 537] width 645 height 301
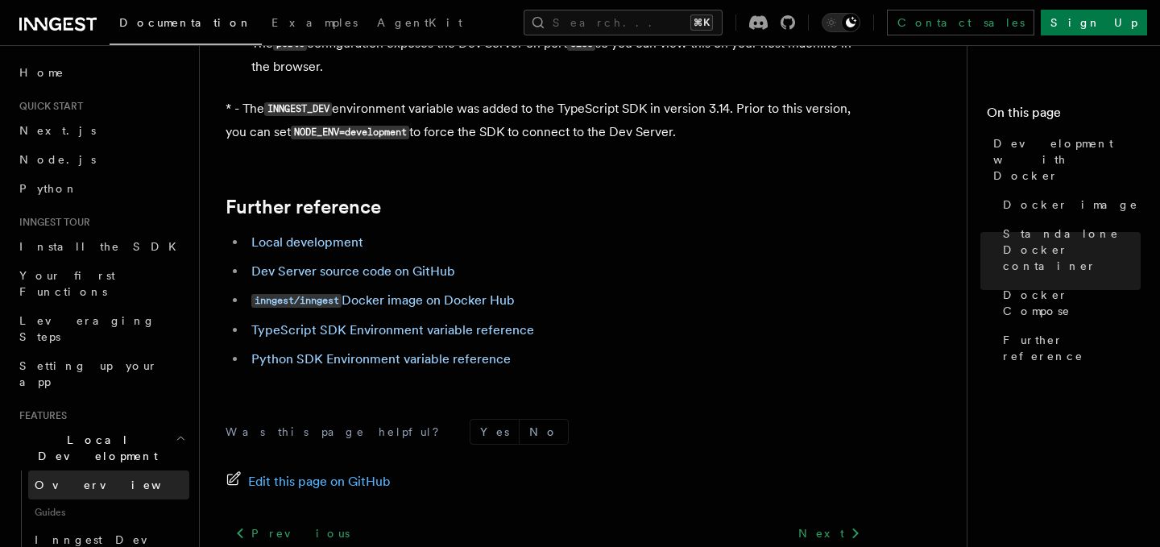
scroll to position [1656, 0]
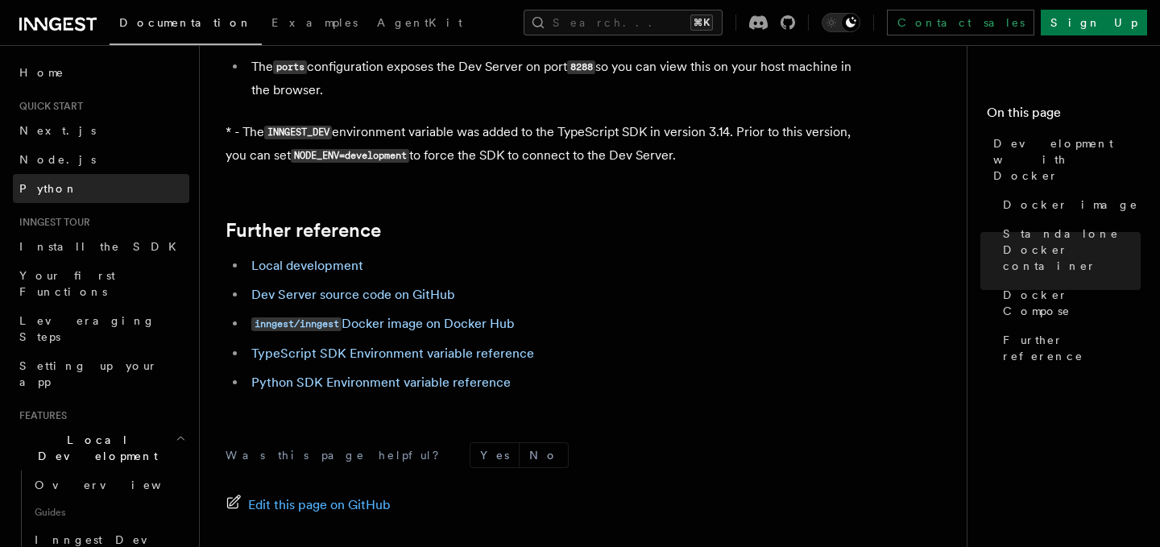
click at [115, 178] on link "Python" at bounding box center [101, 188] width 176 height 29
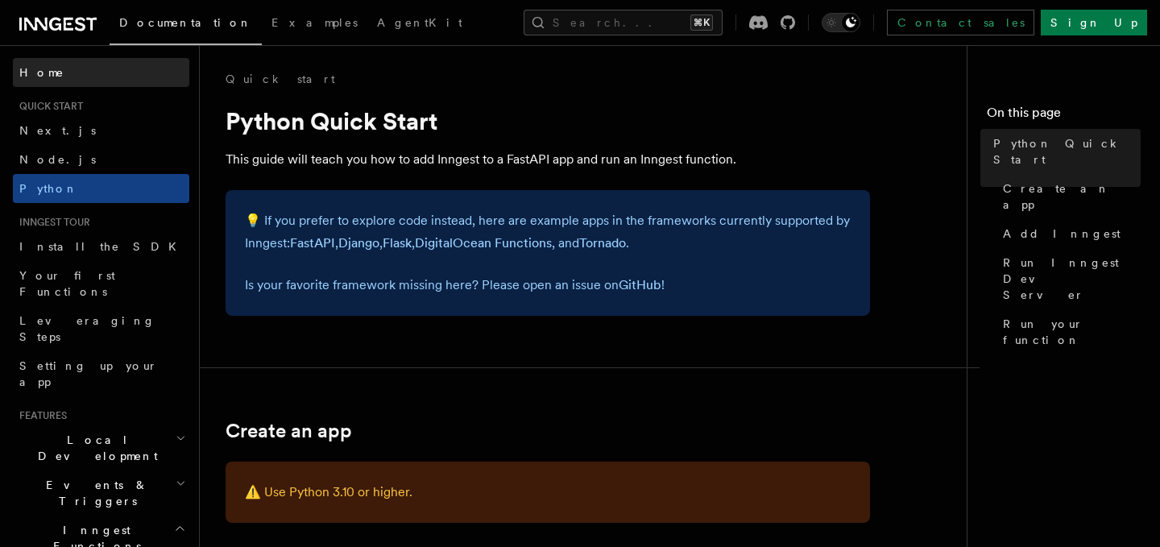
click at [98, 68] on link "Home" at bounding box center [101, 72] width 176 height 29
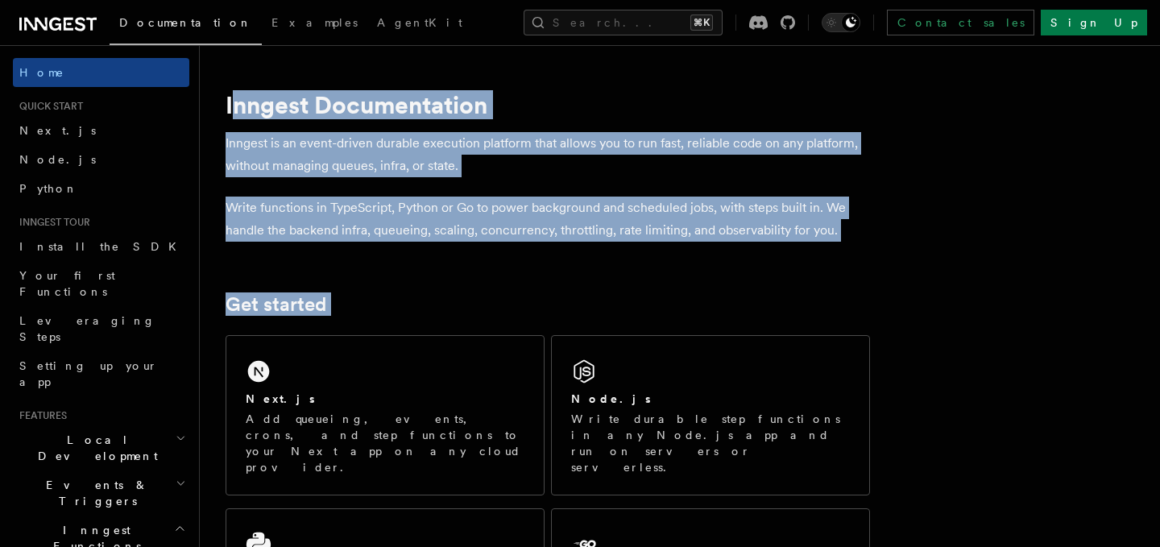
drag, startPoint x: 233, startPoint y: 91, endPoint x: 435, endPoint y: 325, distance: 309.0
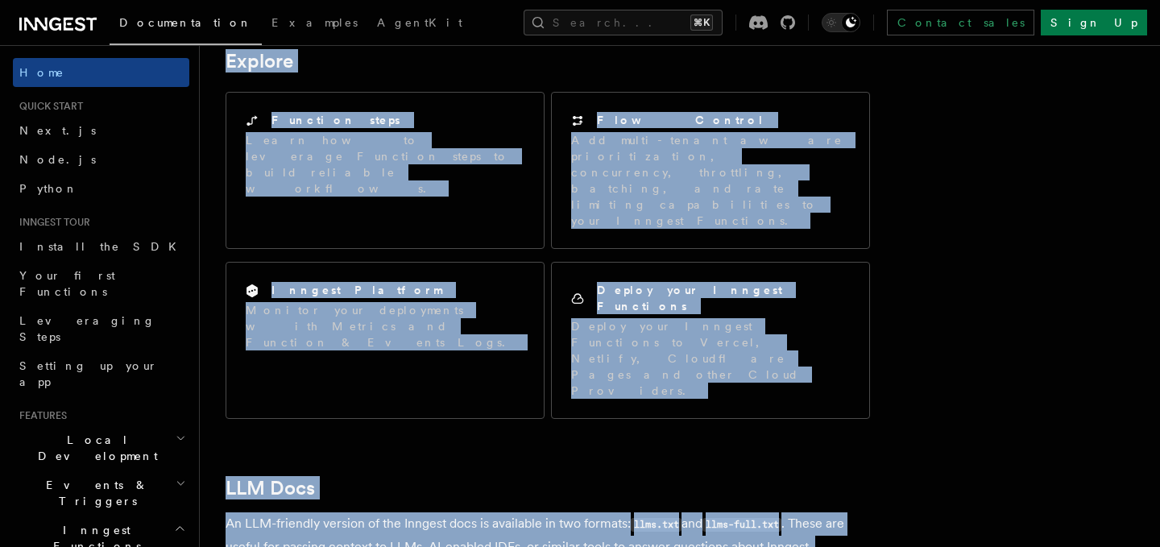
scroll to position [1509, 0]
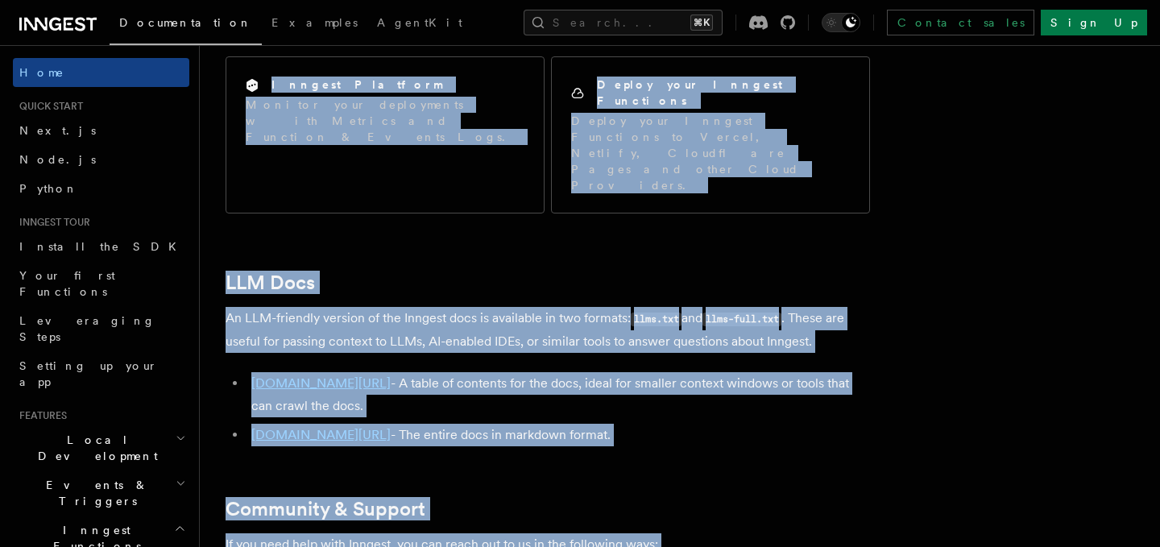
copy article "Inngest Documentation Inngest is an event-driven durable execution platform tha…"
drag, startPoint x: 227, startPoint y: 91, endPoint x: 571, endPoint y: 251, distance: 379.2
click at [65, 187] on link "Python" at bounding box center [101, 188] width 176 height 29
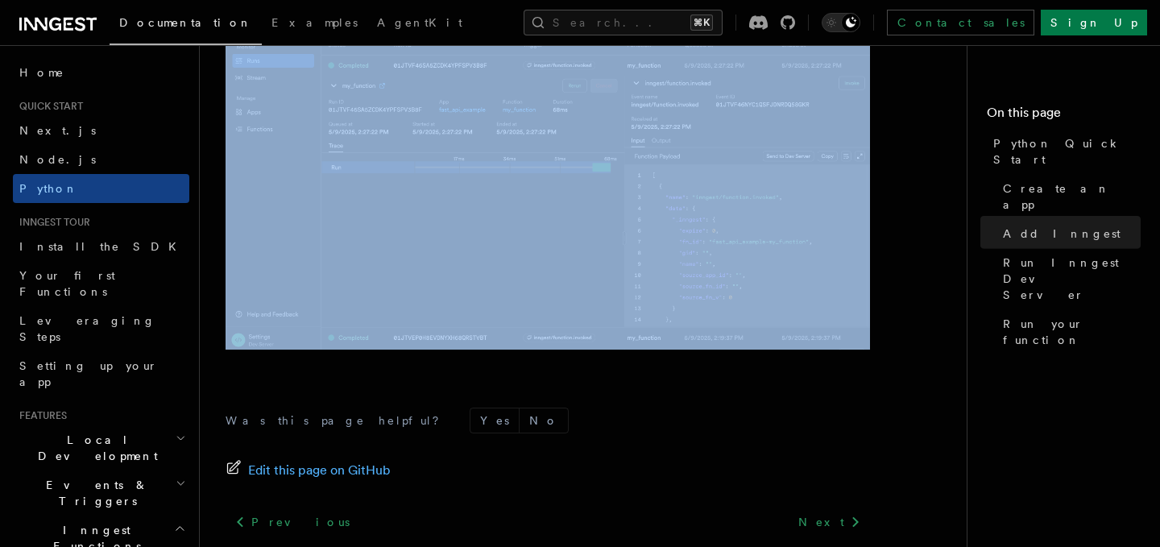
scroll to position [3543, 0]
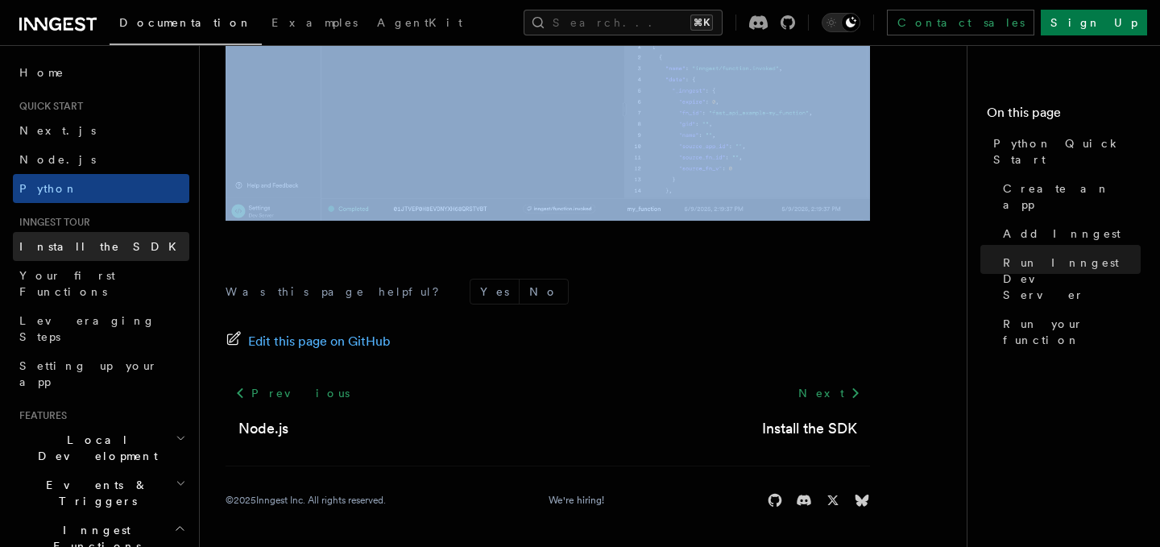
click at [79, 254] on span "Install the SDK" at bounding box center [102, 246] width 167 height 16
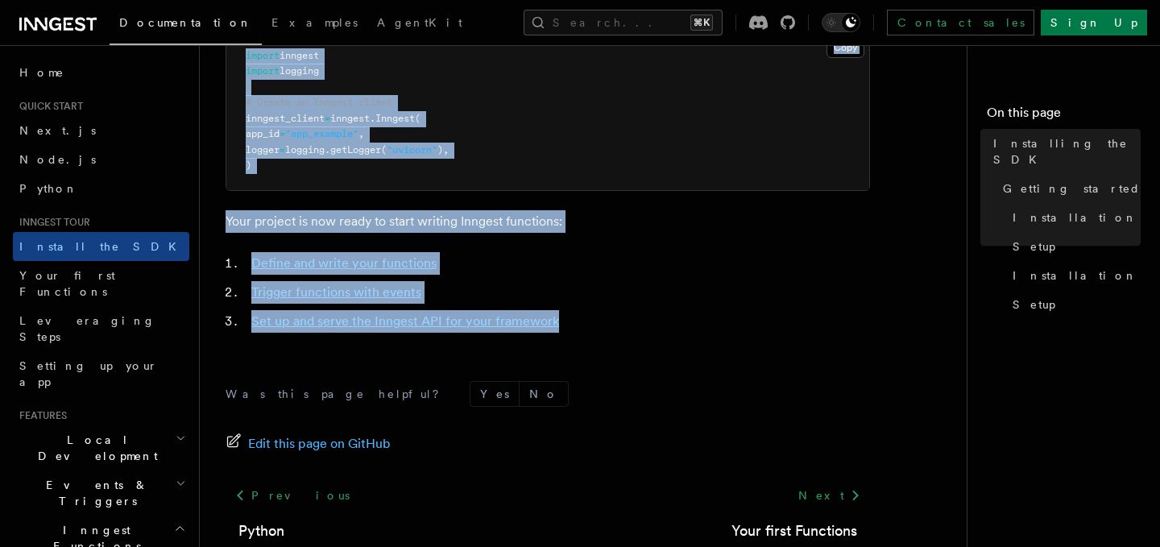
scroll to position [808, 0]
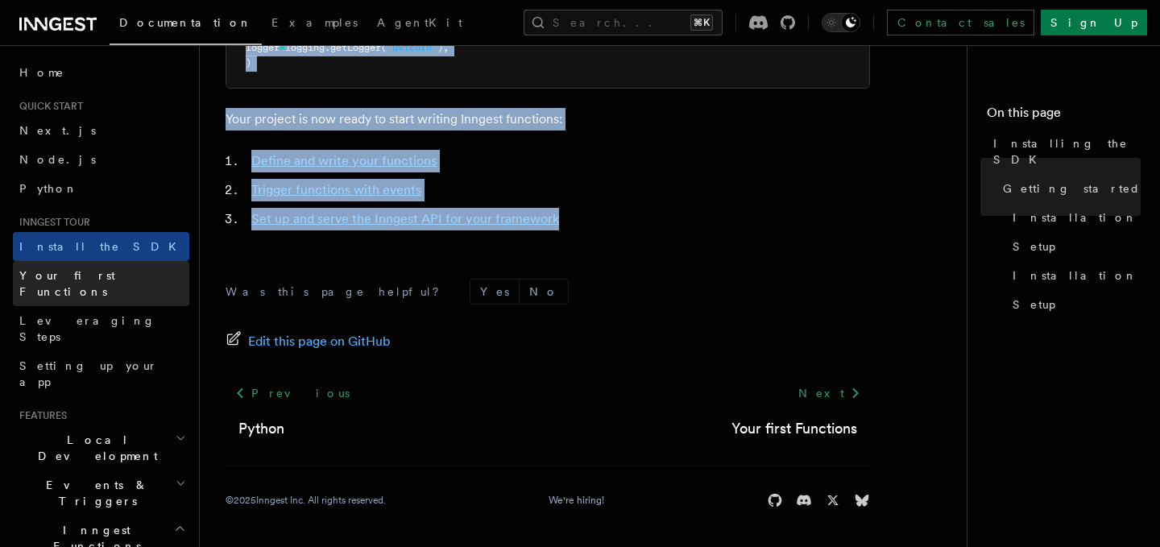
click at [120, 274] on link "Your first Functions" at bounding box center [101, 283] width 176 height 45
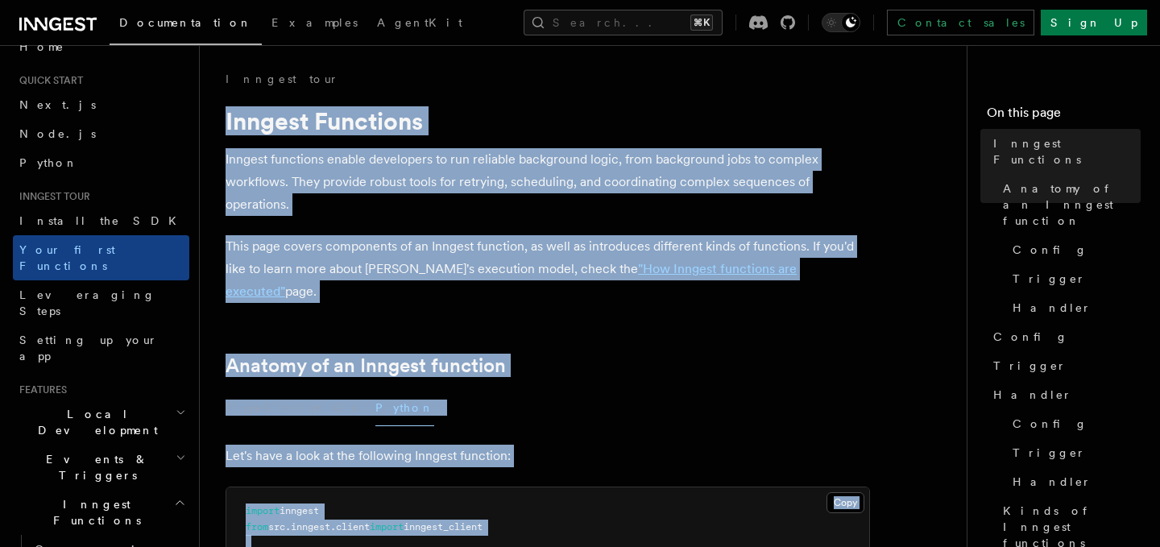
scroll to position [28, 0]
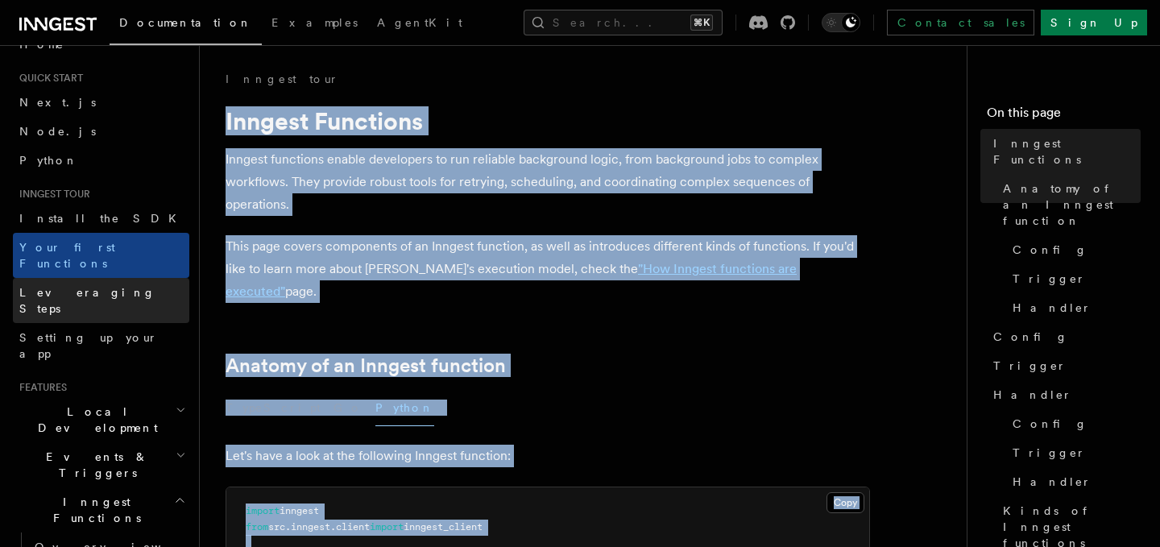
click at [110, 280] on link "Leveraging Steps" at bounding box center [101, 300] width 176 height 45
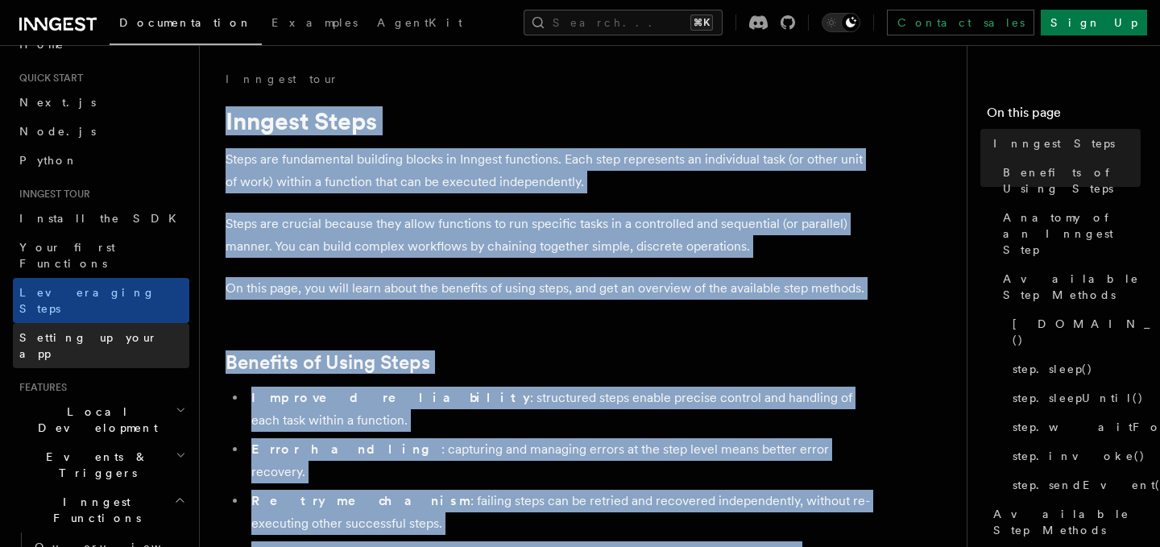
click at [111, 323] on link "Setting up your app" at bounding box center [101, 345] width 176 height 45
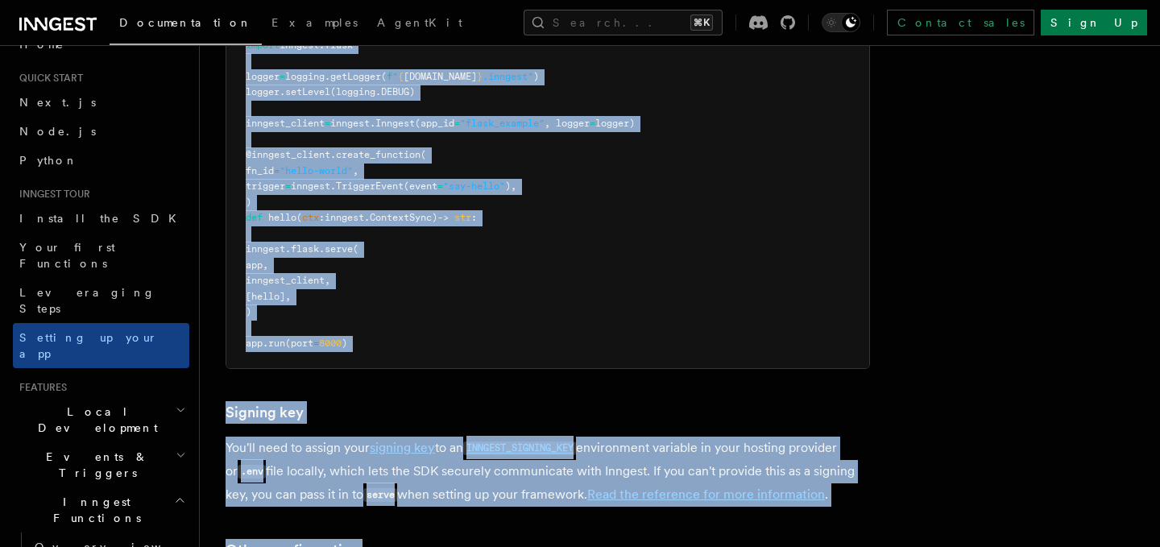
scroll to position [1375, 0]
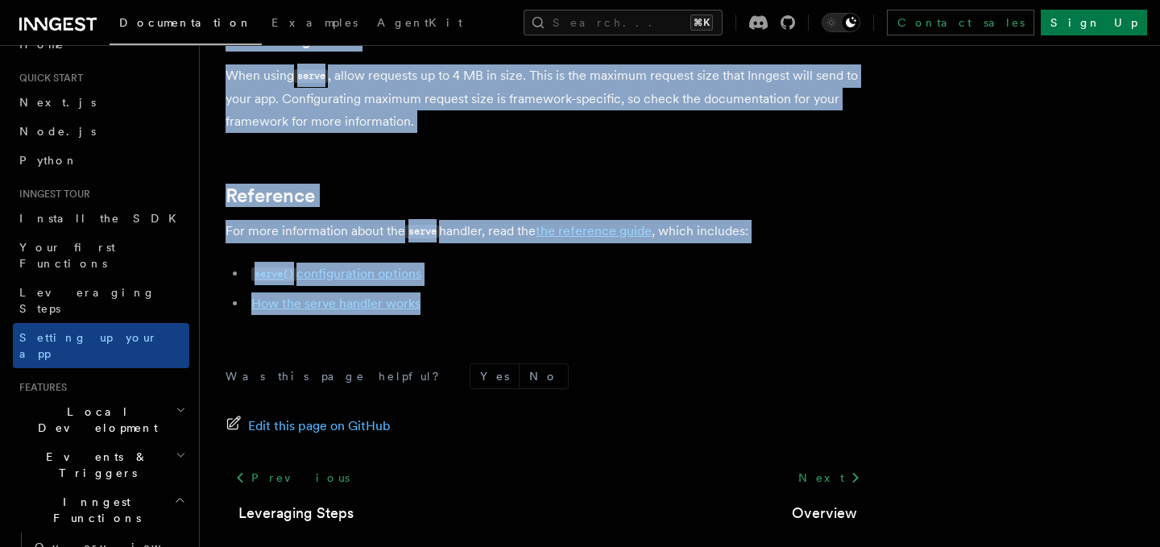
click at [93, 397] on h2 "Local Development" at bounding box center [101, 419] width 176 height 45
click at [108, 442] on link "Overview" at bounding box center [108, 456] width 161 height 29
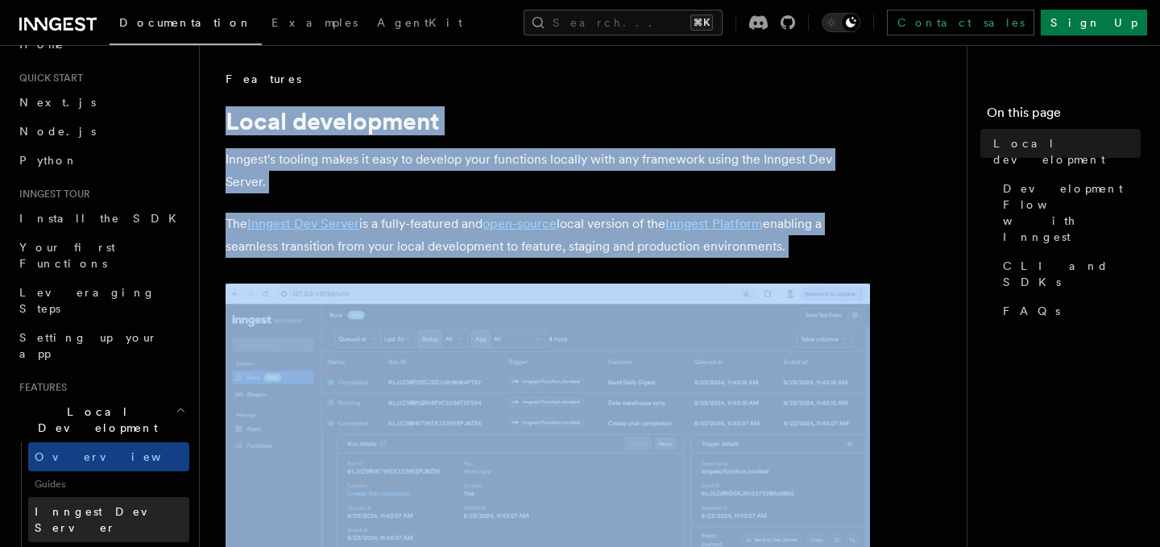
click at [115, 497] on link "Inngest Dev Server" at bounding box center [108, 519] width 161 height 45
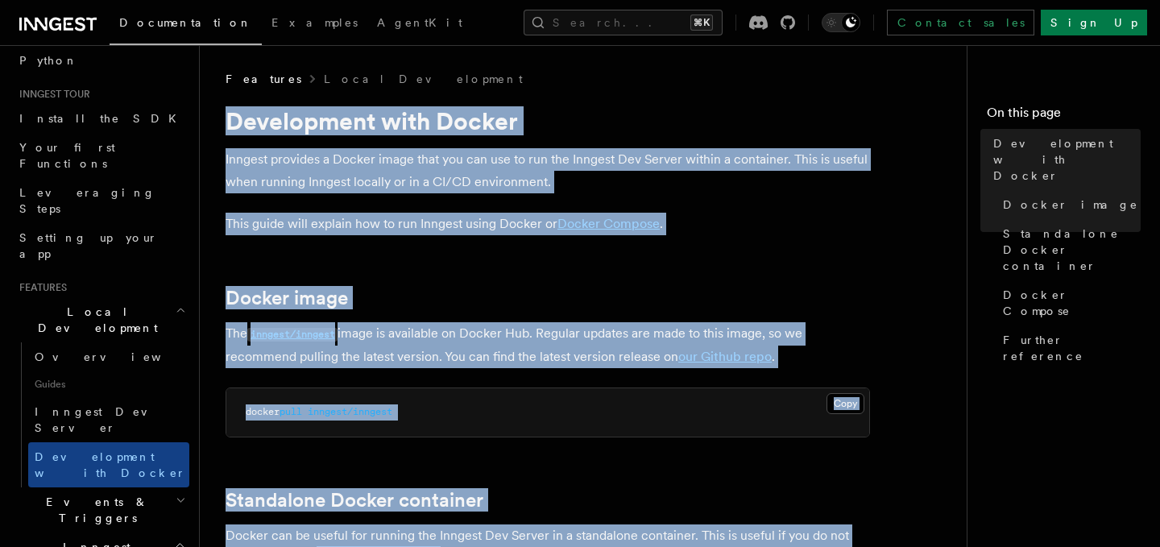
scroll to position [170, 0]
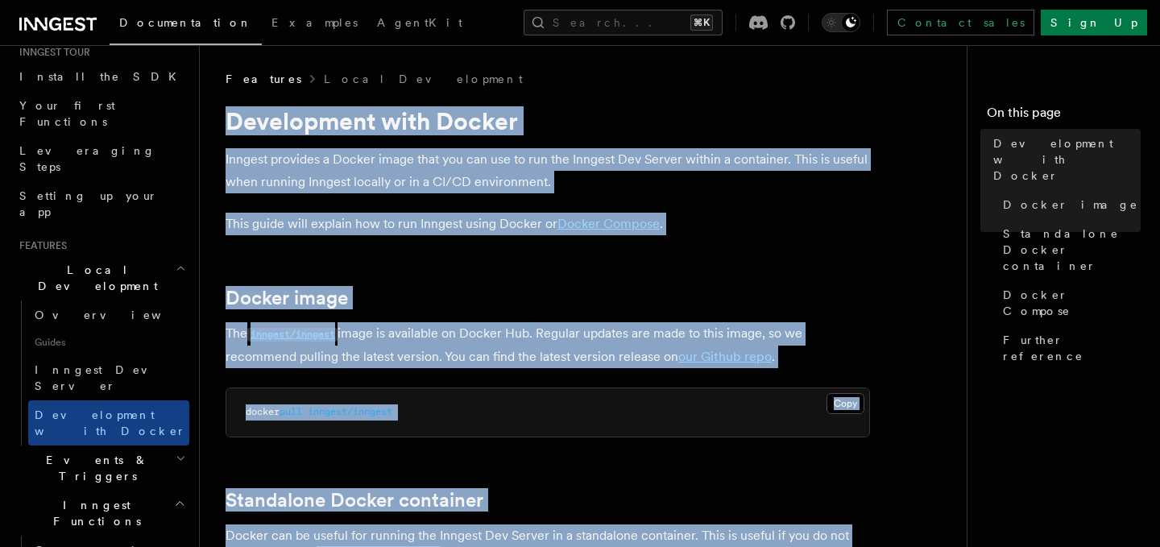
click at [115, 446] on h2 "Events & Triggers" at bounding box center [101, 468] width 176 height 45
click at [101, 491] on link "Overview" at bounding box center [108, 505] width 161 height 29
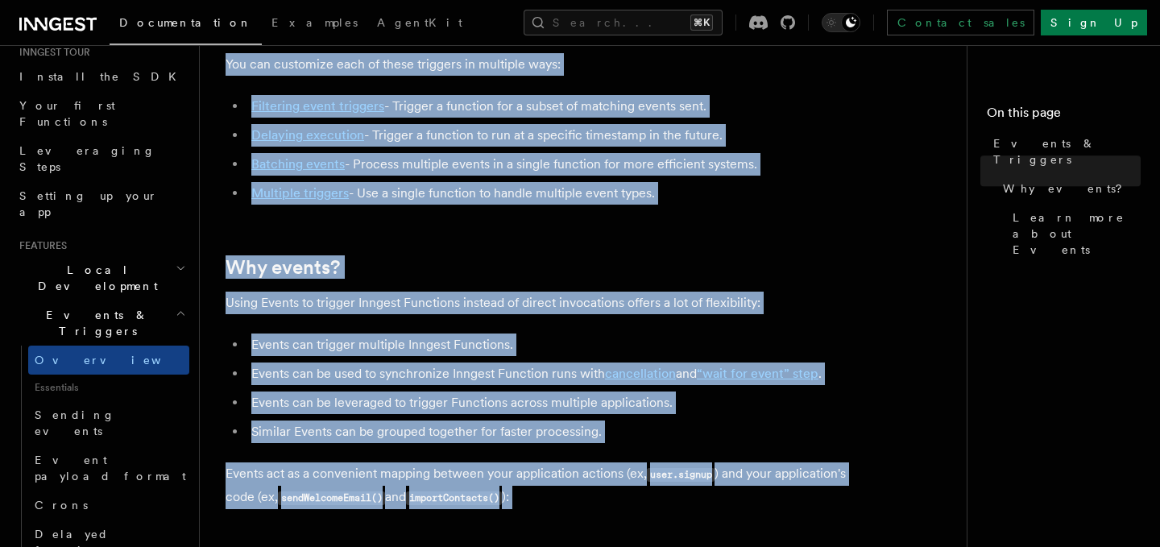
scroll to position [29, 0]
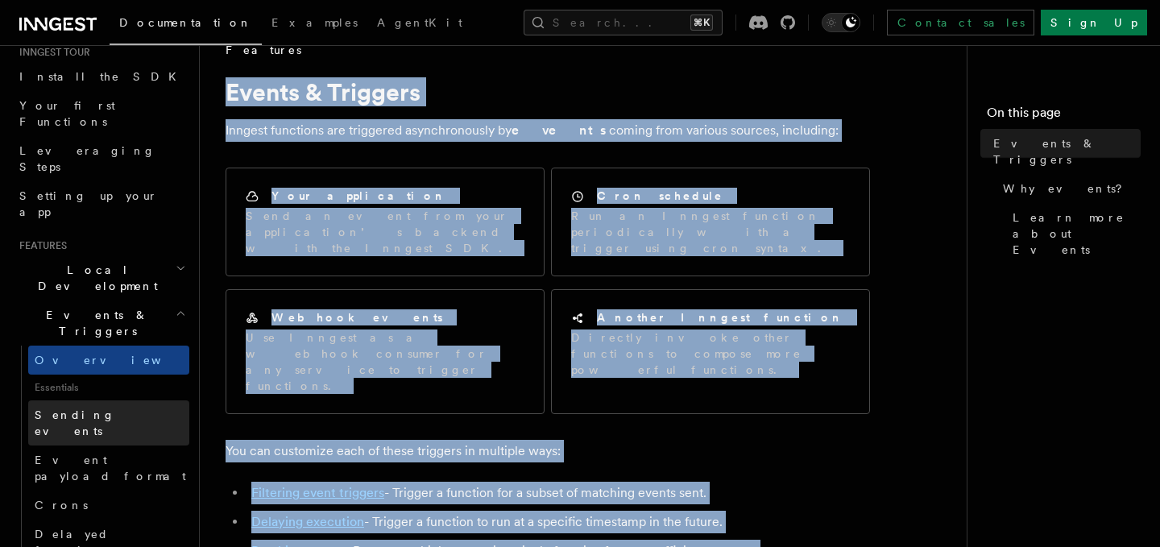
click at [128, 400] on link "Sending events" at bounding box center [108, 422] width 161 height 45
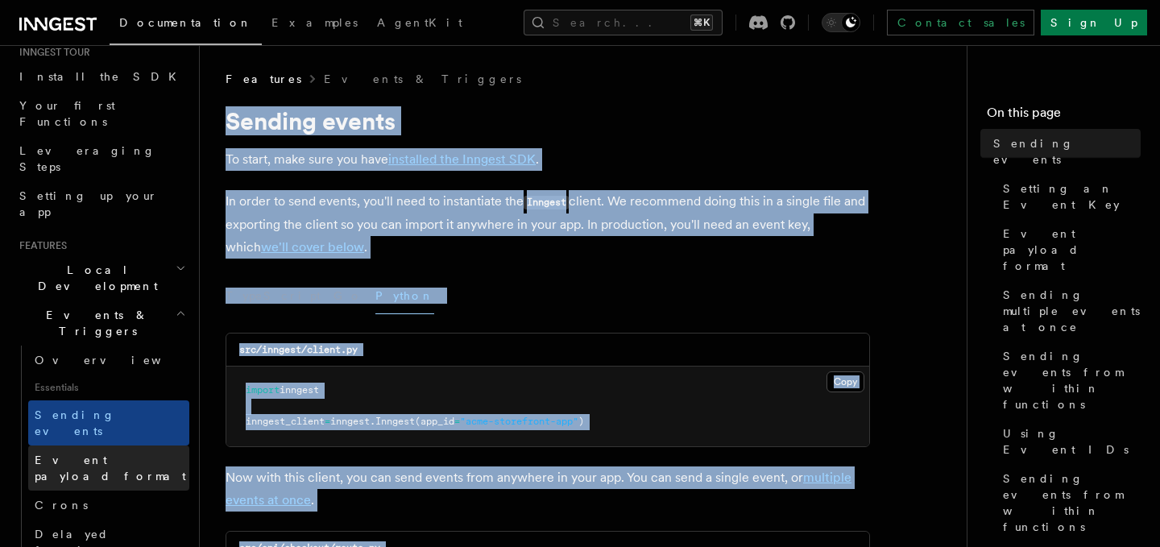
click at [105, 454] on span "Event payload format" at bounding box center [110, 468] width 151 height 29
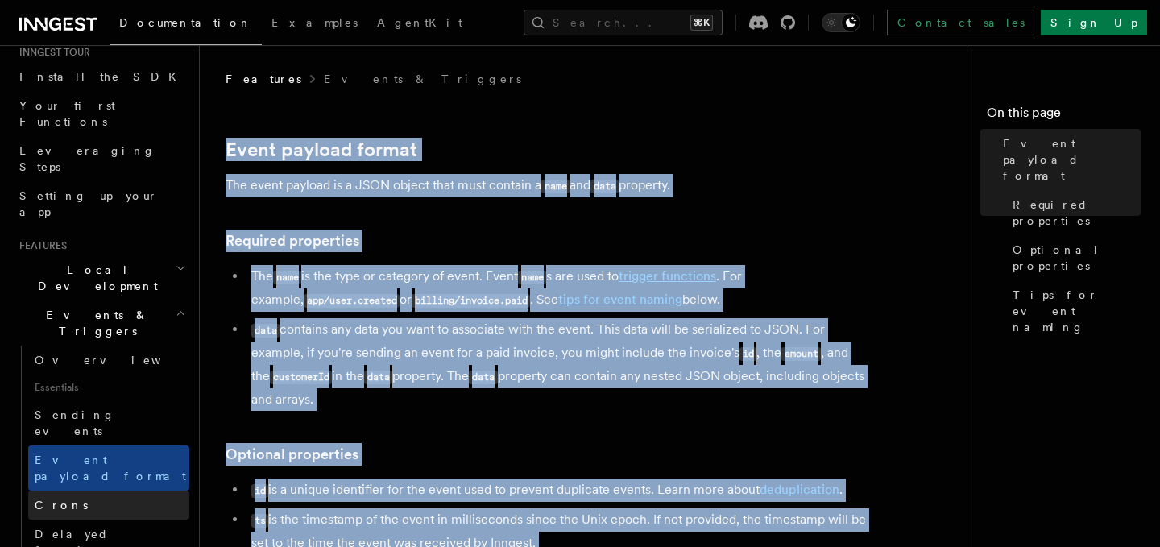
click at [110, 491] on link "Crons" at bounding box center [108, 505] width 161 height 29
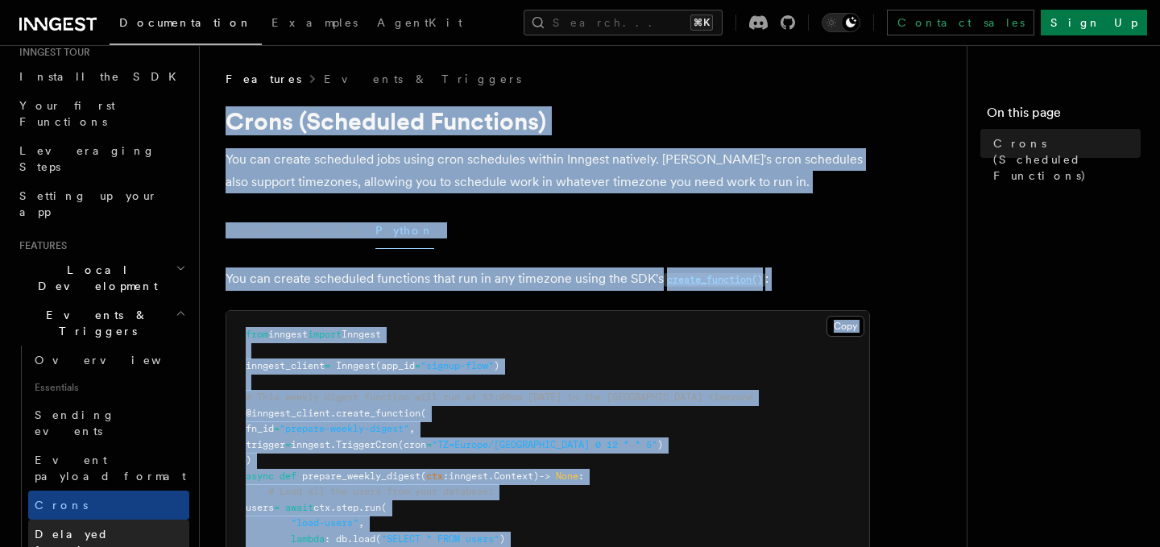
click at [84, 528] on span "Delayed functions" at bounding box center [76, 542] width 82 height 29
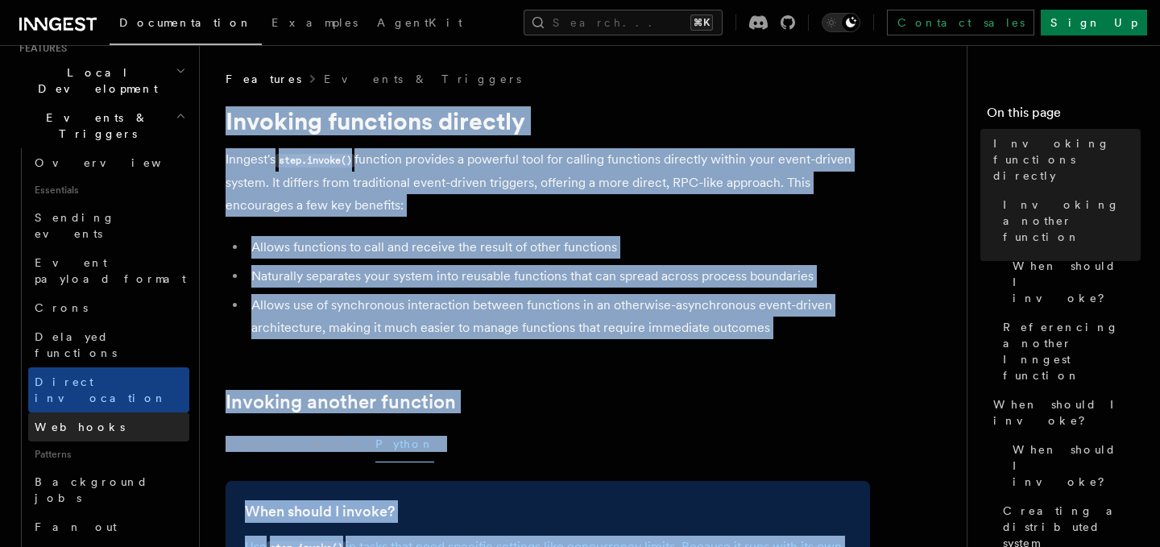
scroll to position [374, 0]
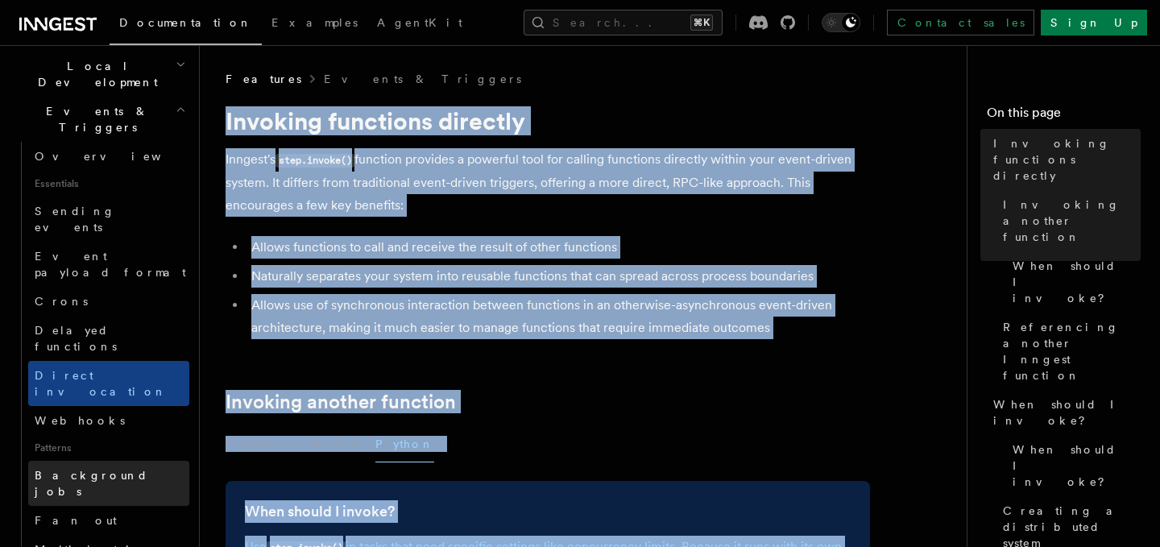
click at [86, 469] on span "Background jobs" at bounding box center [92, 483] width 114 height 29
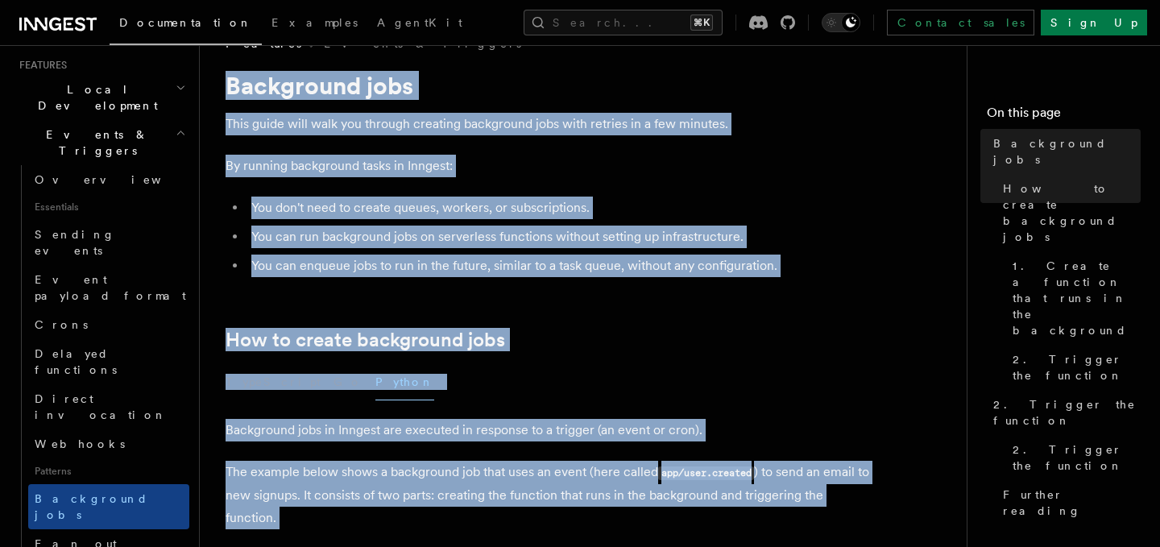
scroll to position [341, 0]
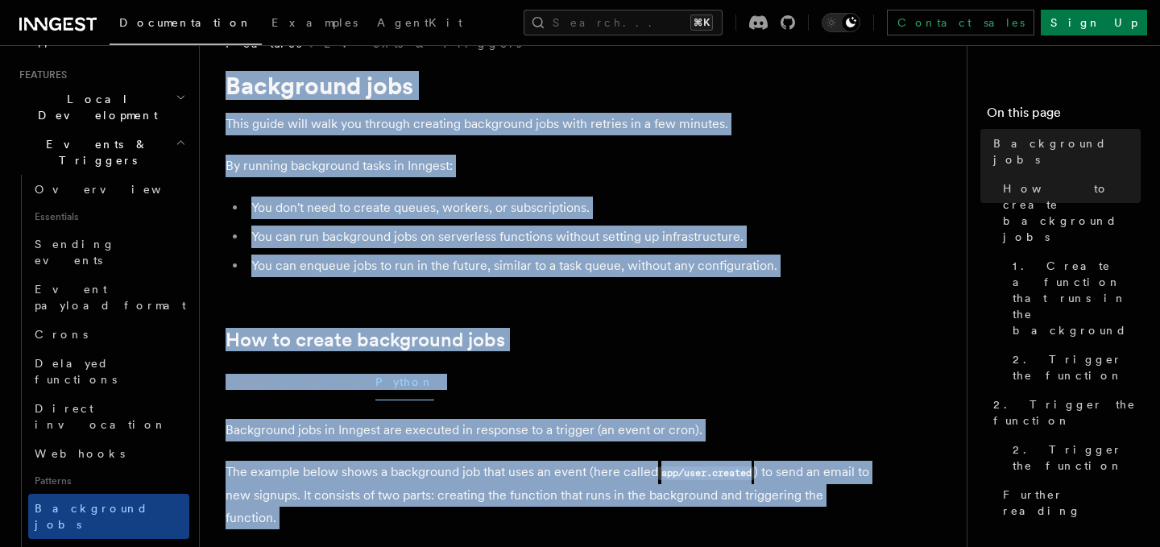
click at [111, 357] on span "Delayed functions" at bounding box center [76, 371] width 82 height 29
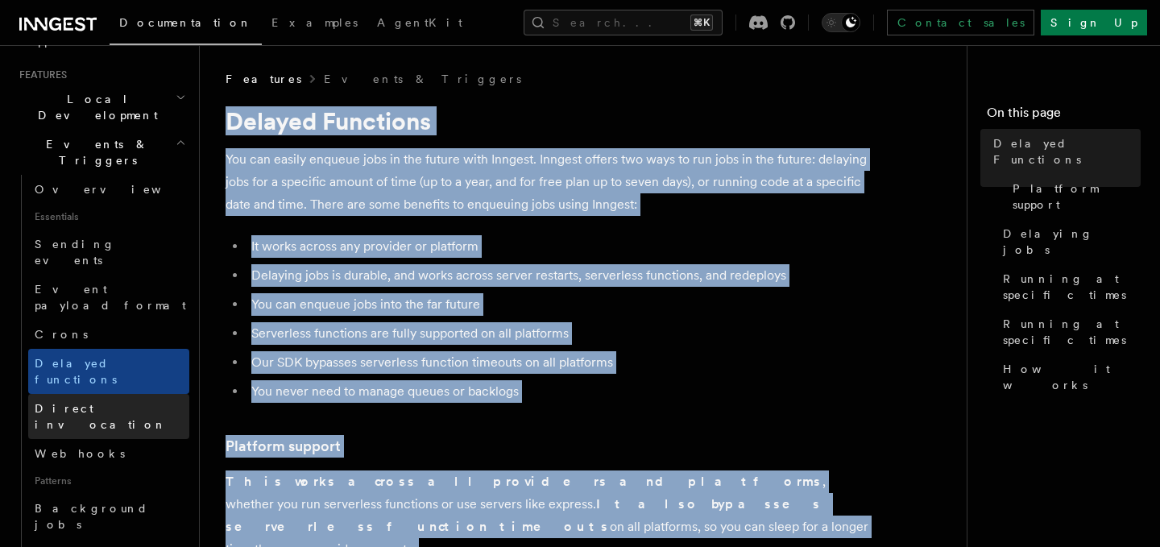
click at [110, 400] on span "Direct invocation" at bounding box center [112, 416] width 155 height 32
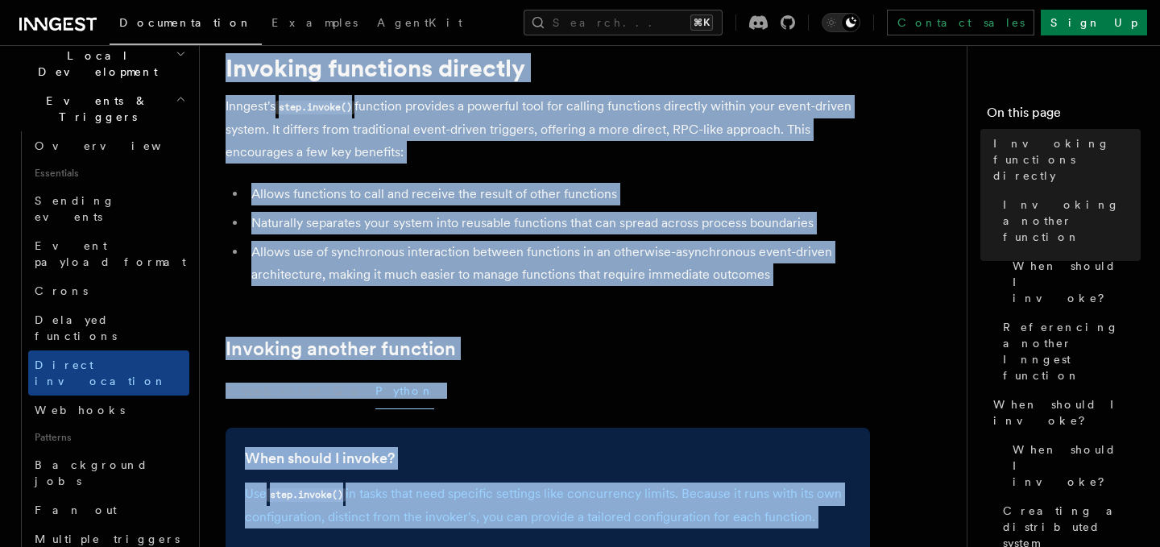
scroll to position [61, 0]
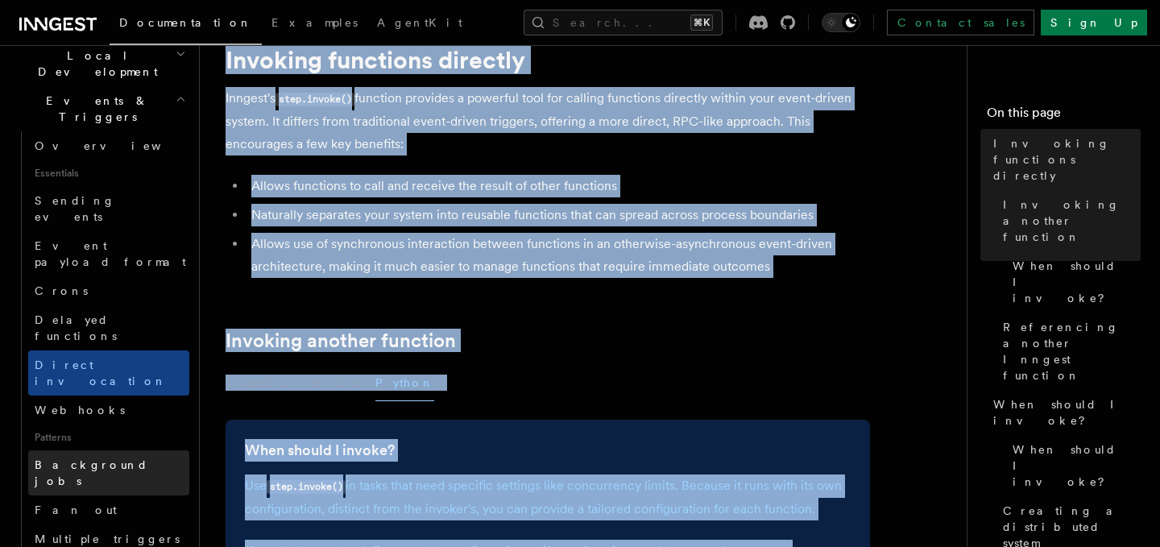
click at [120, 450] on link "Background jobs" at bounding box center [108, 472] width 161 height 45
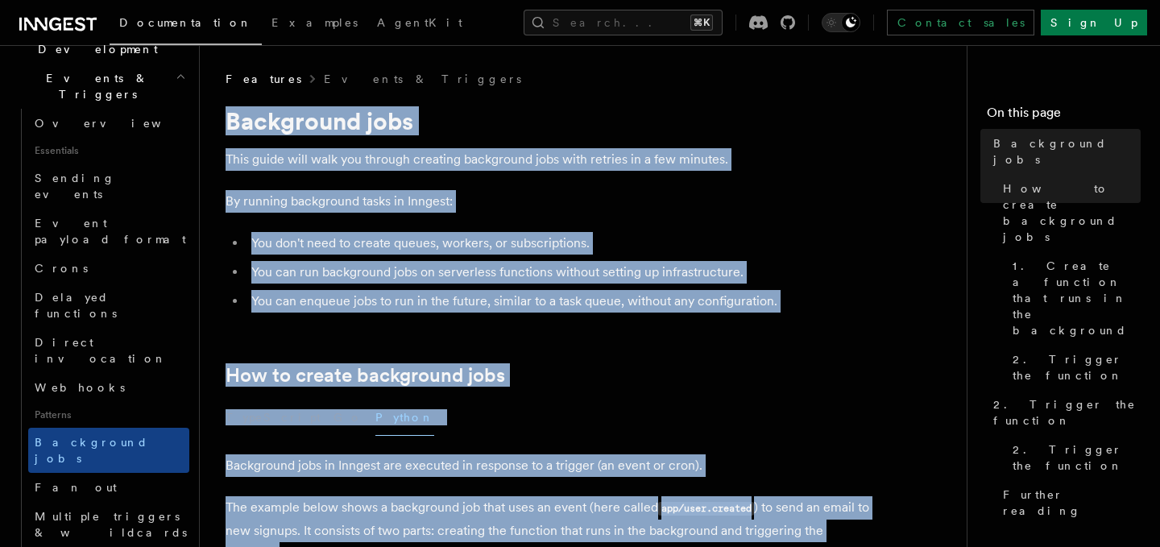
scroll to position [63, 0]
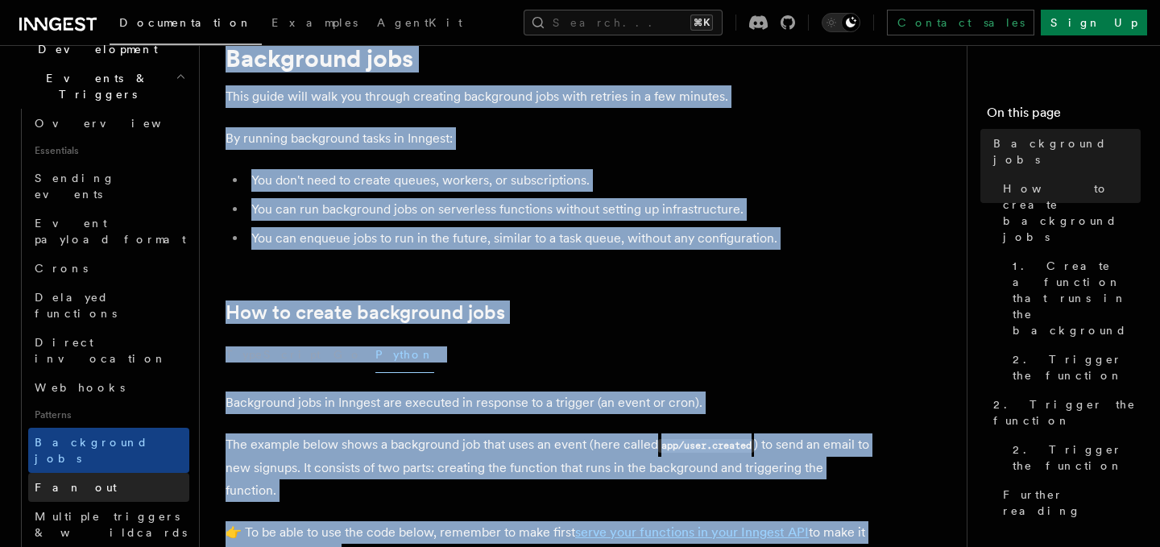
click at [127, 473] on link "Fan out" at bounding box center [108, 487] width 161 height 29
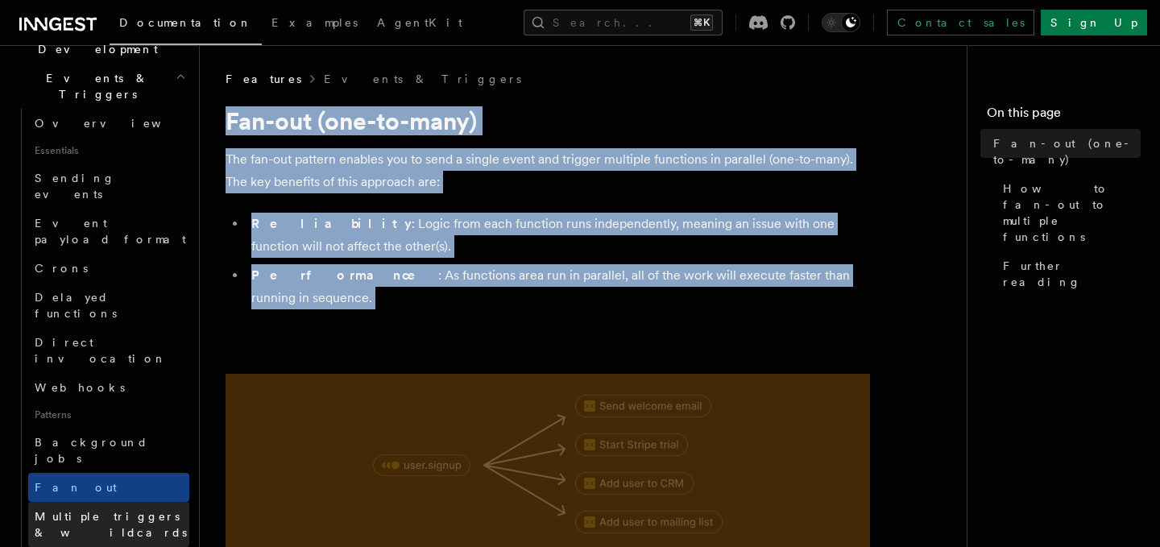
click at [151, 508] on span "Multiple triggers & wildcards" at bounding box center [112, 524] width 155 height 32
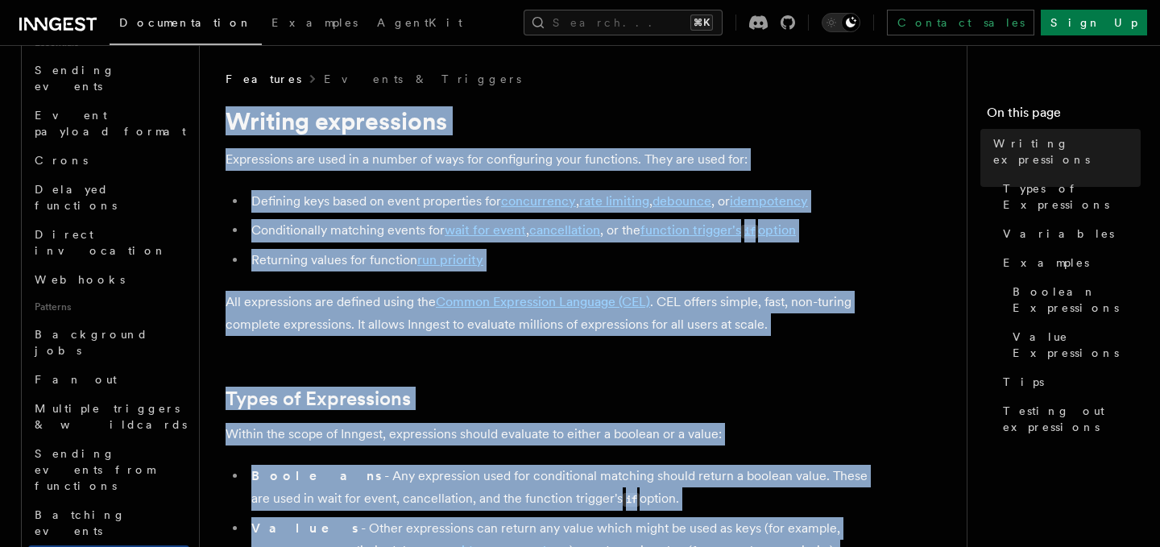
scroll to position [585, 0]
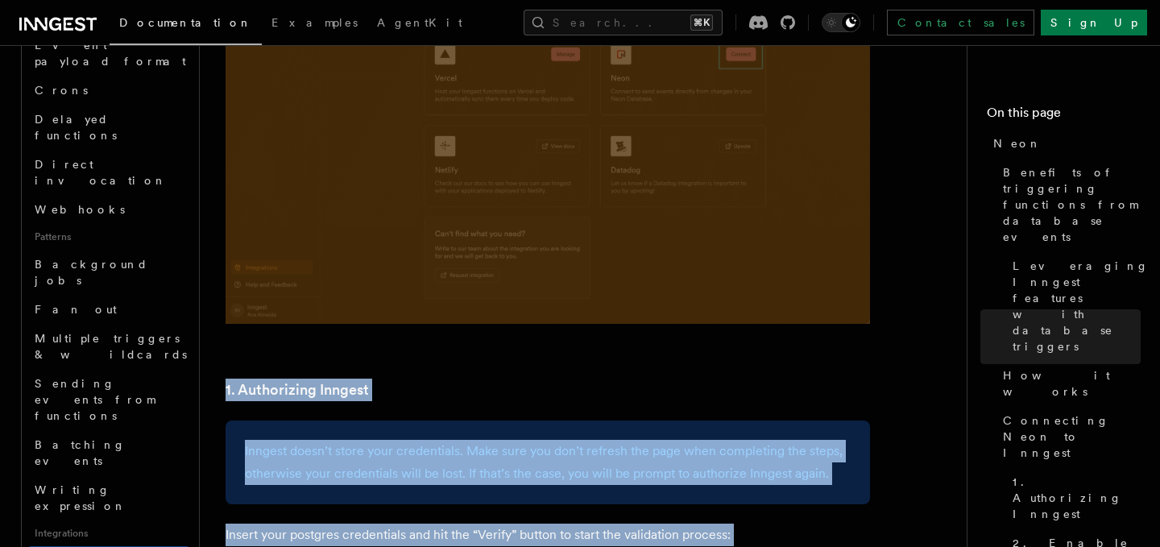
scroll to position [1523, 0]
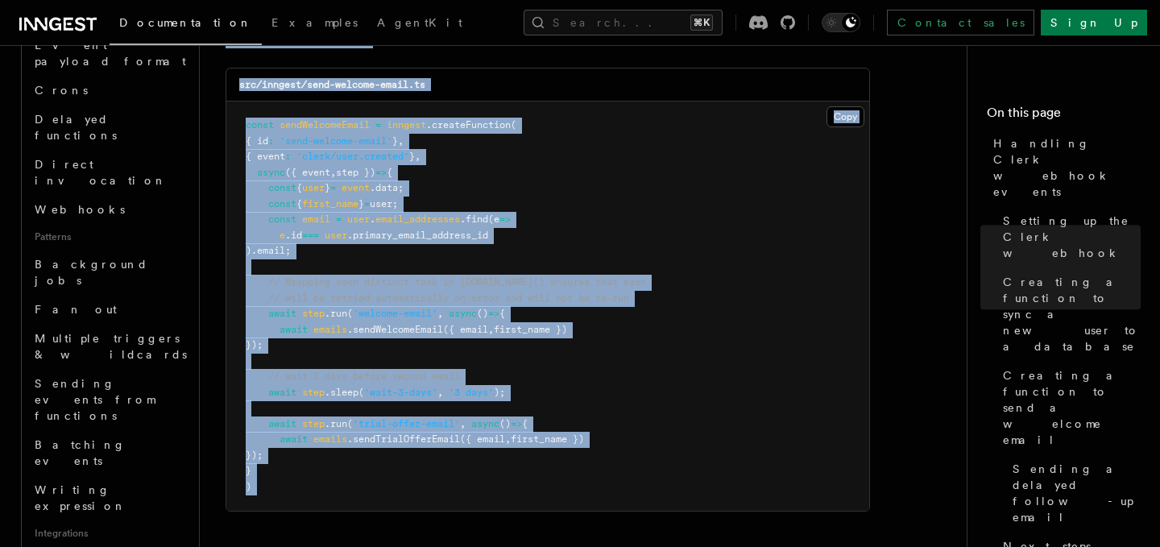
scroll to position [5601, 0]
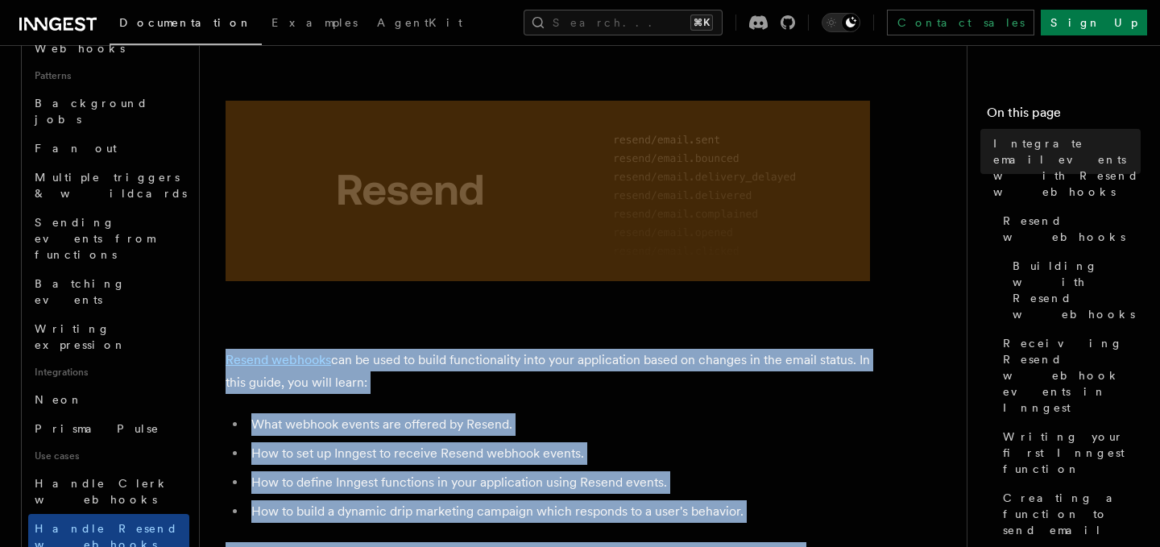
scroll to position [761, 0]
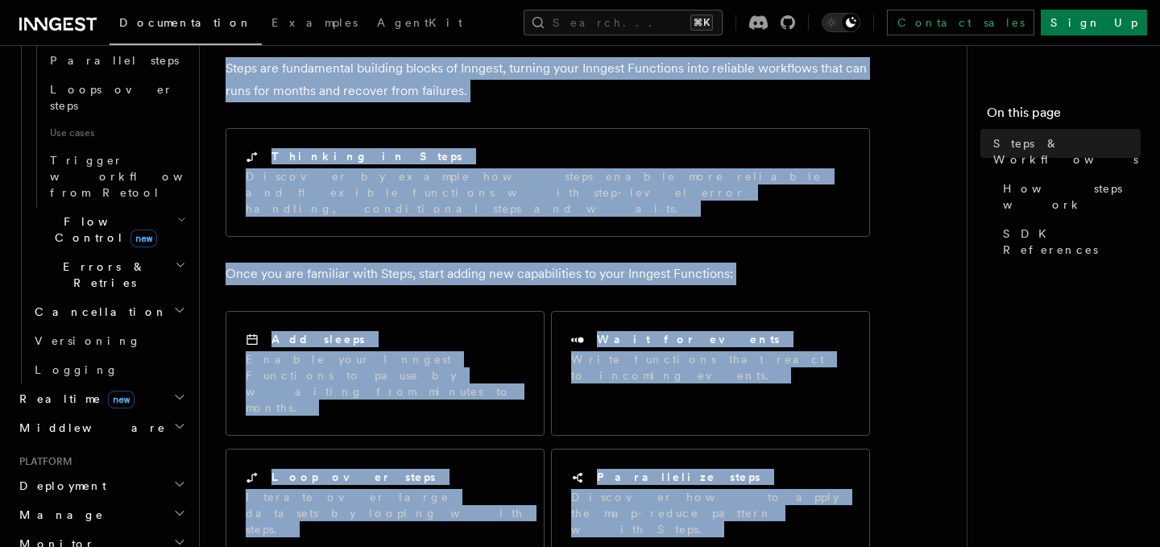
scroll to position [948, 0]
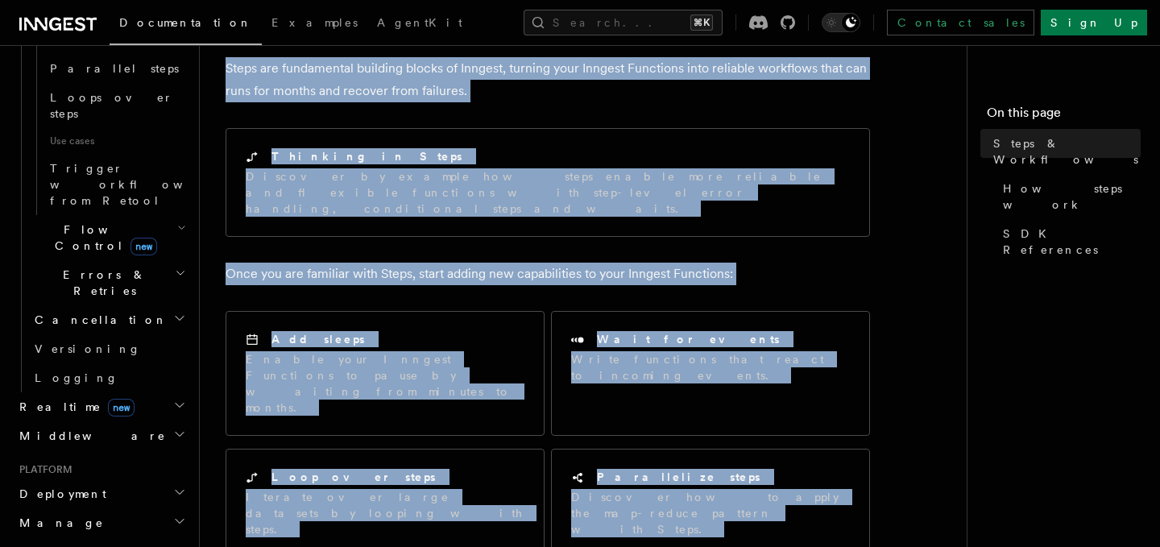
click at [131, 479] on h2 "Deployment" at bounding box center [101, 493] width 176 height 29
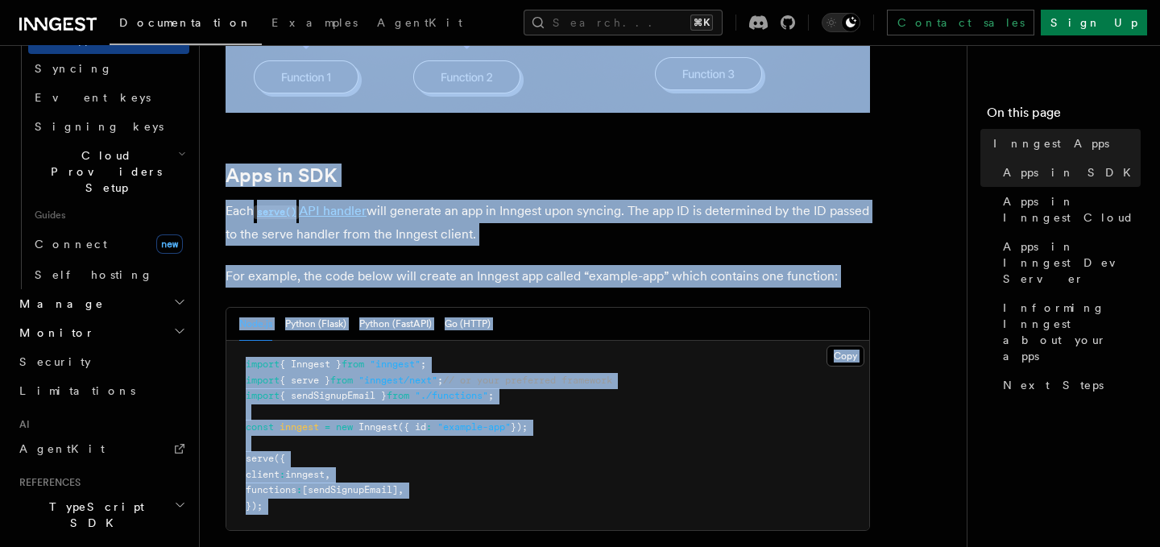
scroll to position [725, 0]
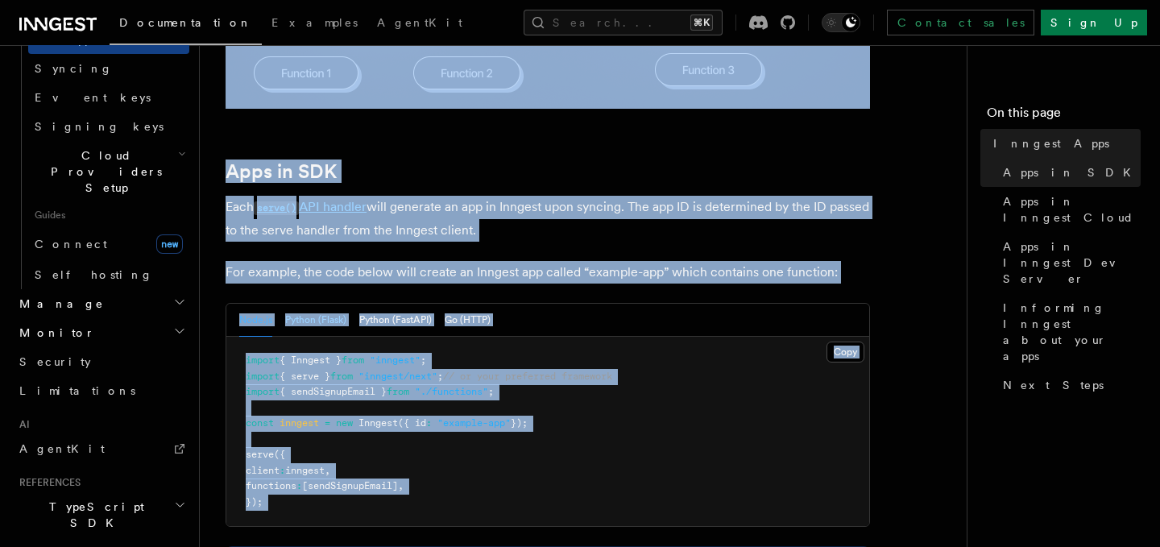
click at [300, 325] on button "Python (Flask)" at bounding box center [315, 320] width 61 height 33
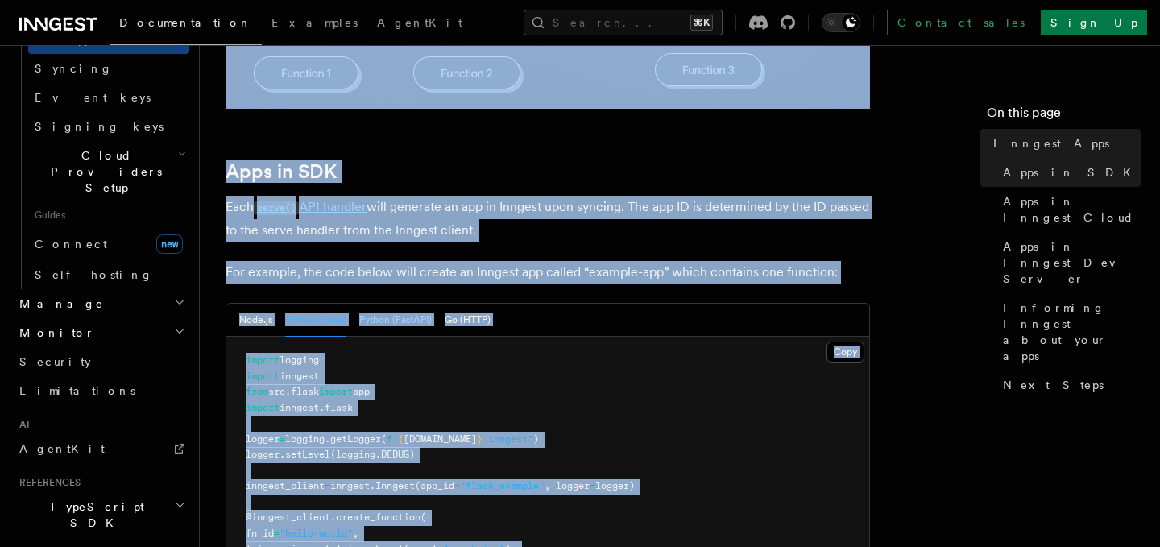
click at [367, 315] on button "Python (FastAPI)" at bounding box center [395, 320] width 73 height 33
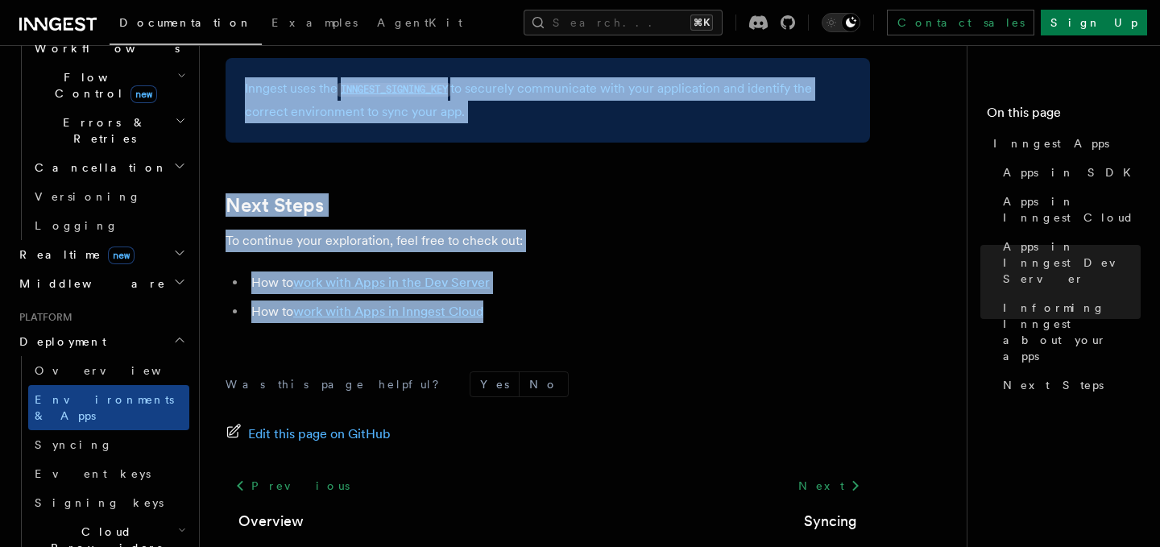
scroll to position [2927, 0]
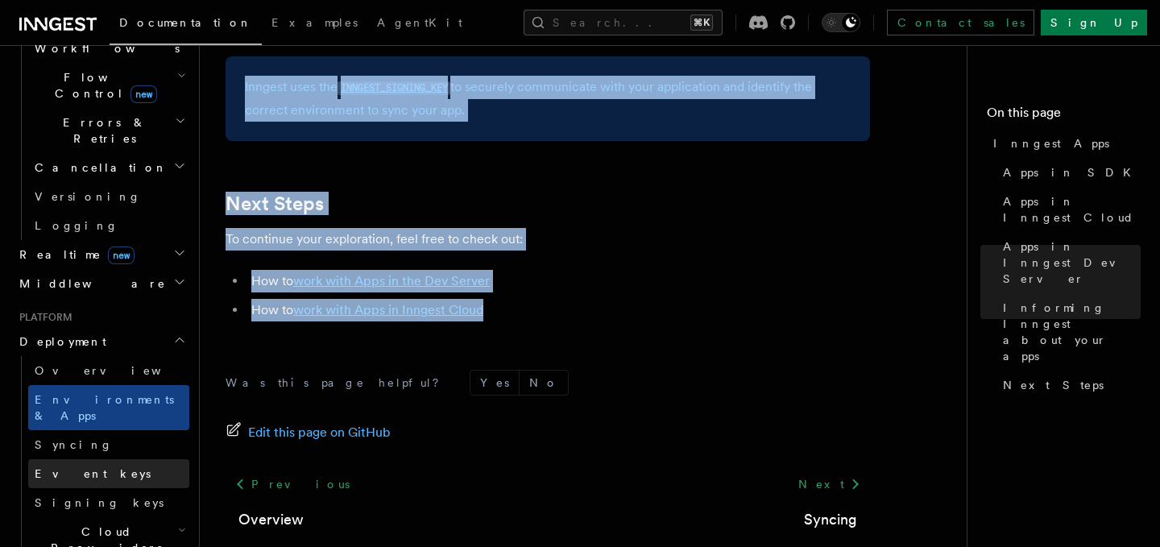
click at [127, 459] on link "Event keys" at bounding box center [108, 473] width 161 height 29
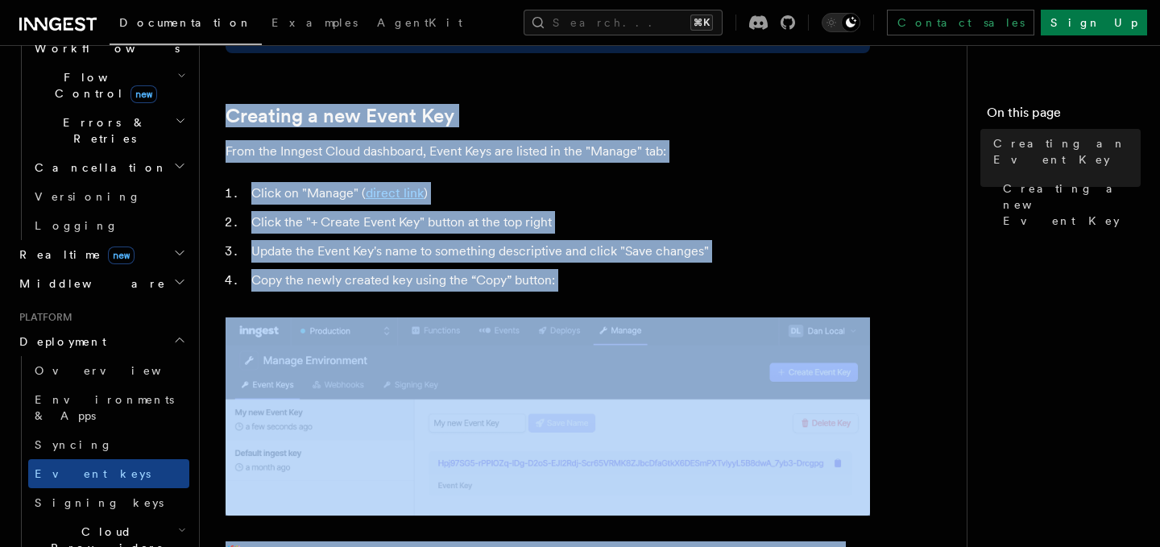
scroll to position [686, 0]
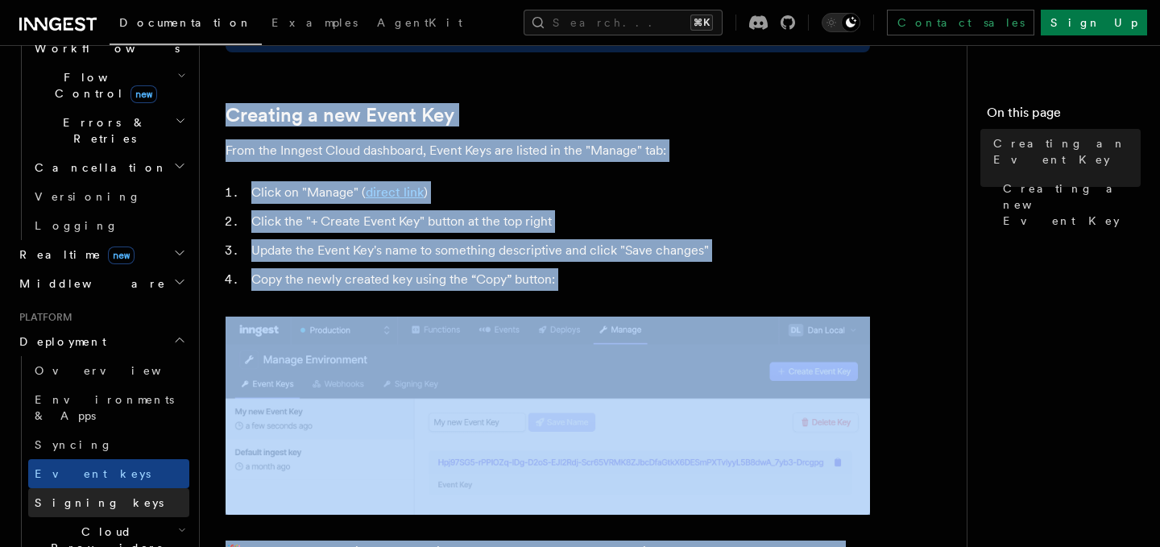
click at [88, 496] on span "Signing keys" at bounding box center [99, 502] width 129 height 13
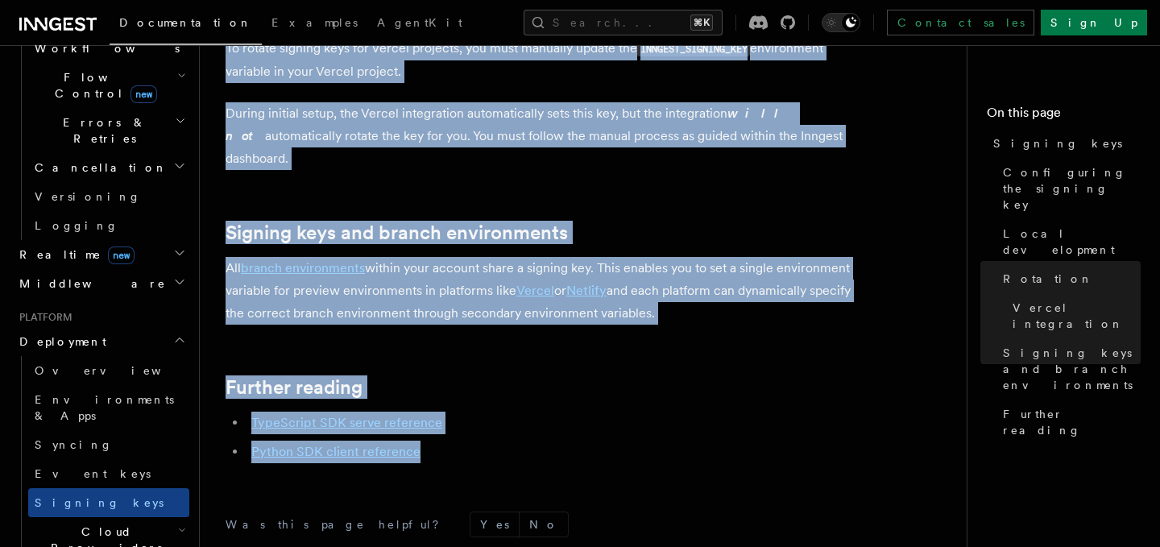
scroll to position [599, 0]
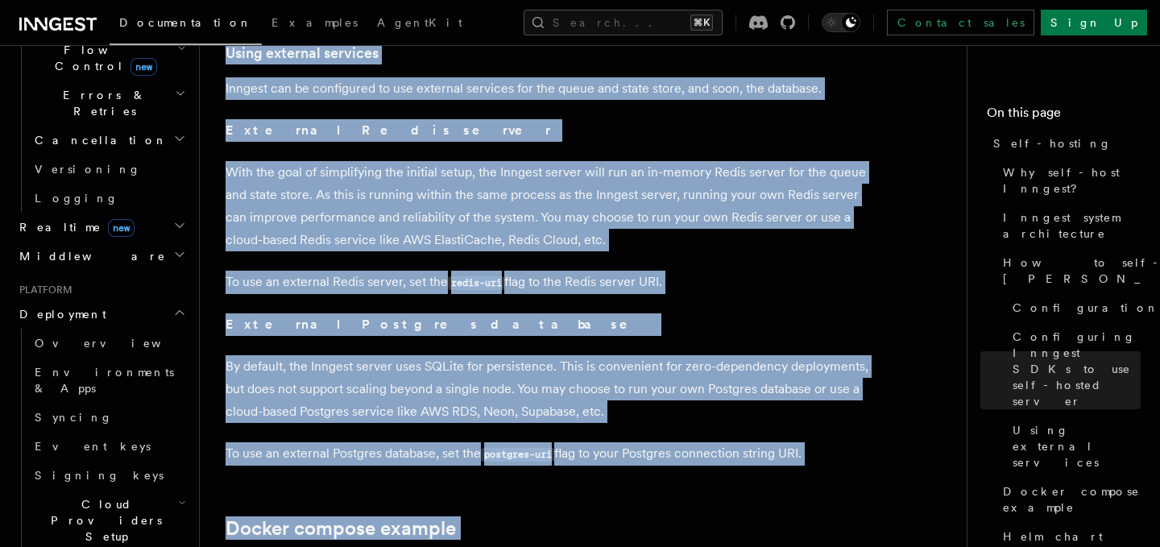
scroll to position [3879, 0]
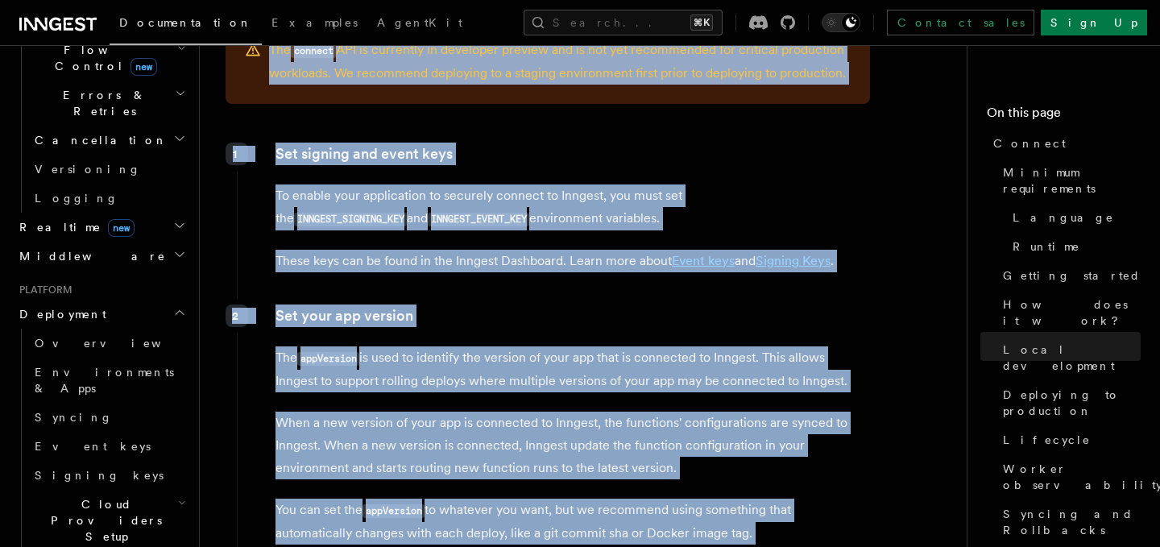
scroll to position [2306, 0]
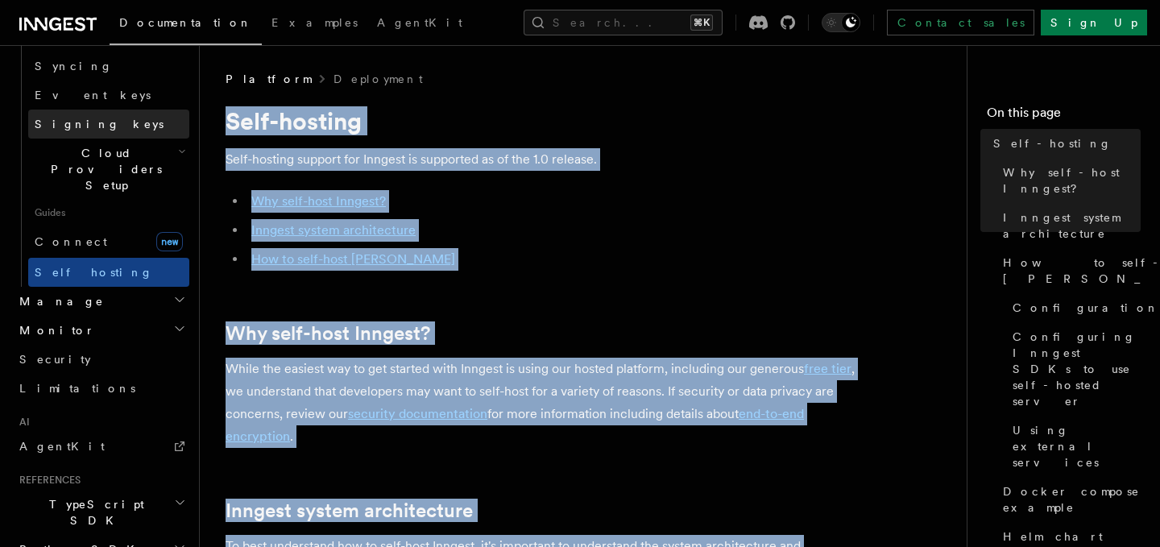
scroll to position [956, 0]
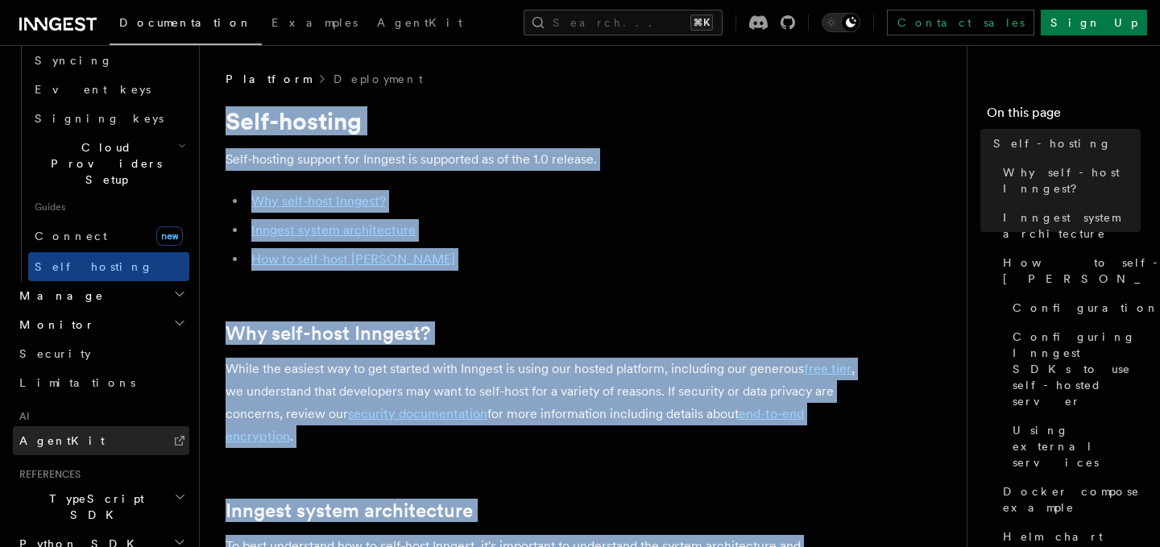
click at [105, 426] on link "AgentKit" at bounding box center [101, 440] width 176 height 29
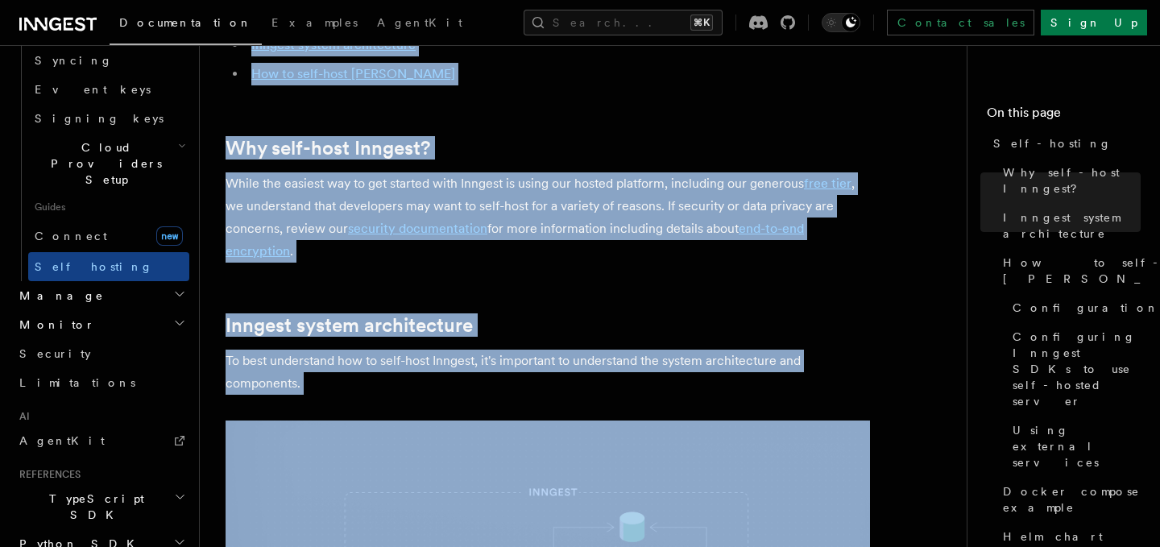
scroll to position [0, 0]
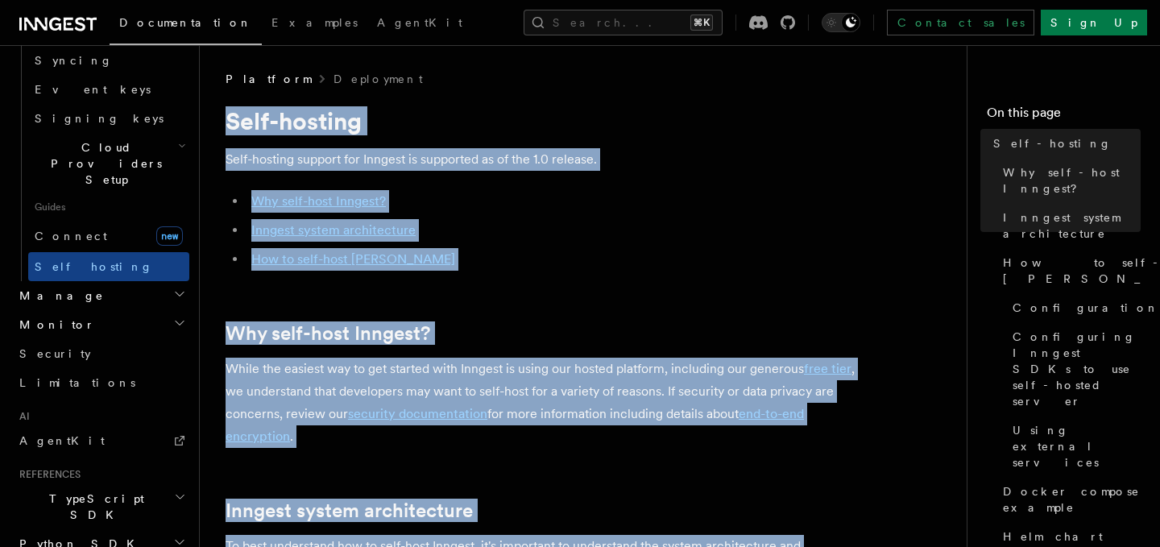
click at [105, 529] on h2 "Python SDK" at bounding box center [101, 543] width 176 height 29
